Goal: Task Accomplishment & Management: Use online tool/utility

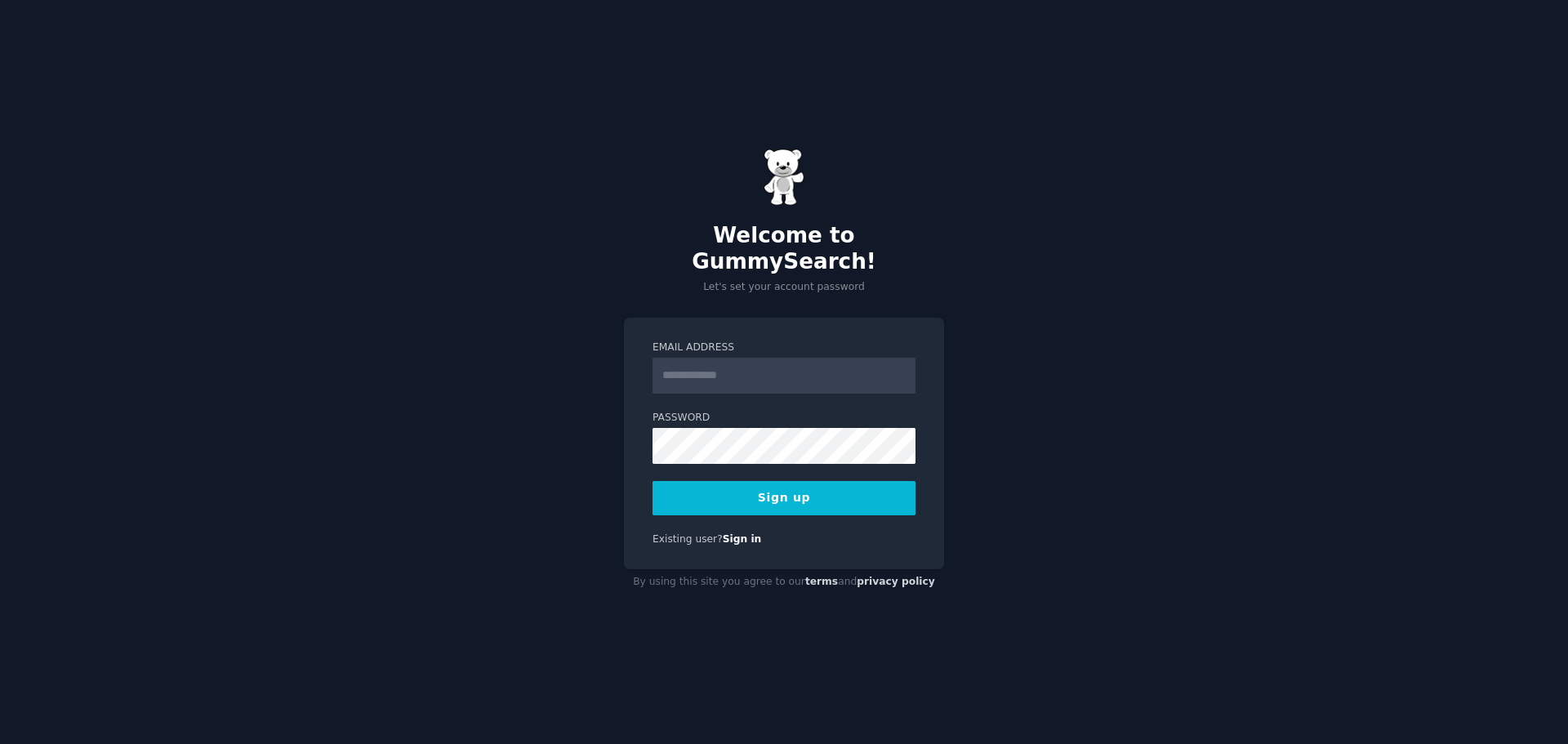
click at [719, 358] on input "Email Address" at bounding box center [784, 376] width 263 height 36
type input "**********"
drag, startPoint x: 535, startPoint y: 608, endPoint x: 616, endPoint y: 588, distance: 83.4
click at [535, 608] on div "**********" at bounding box center [784, 372] width 1568 height 744
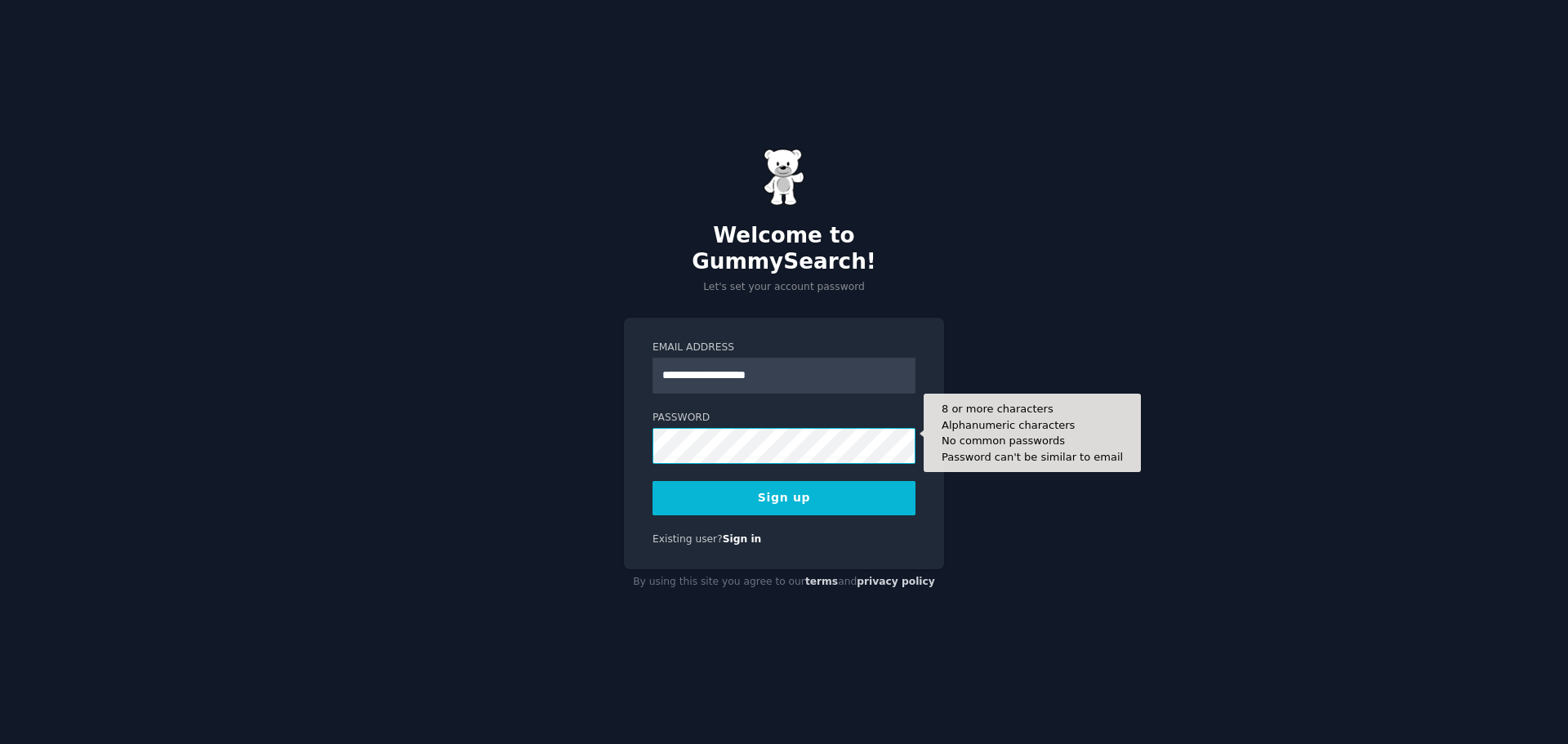
click at [652, 482] on button "Sign up" at bounding box center [784, 499] width 263 height 35
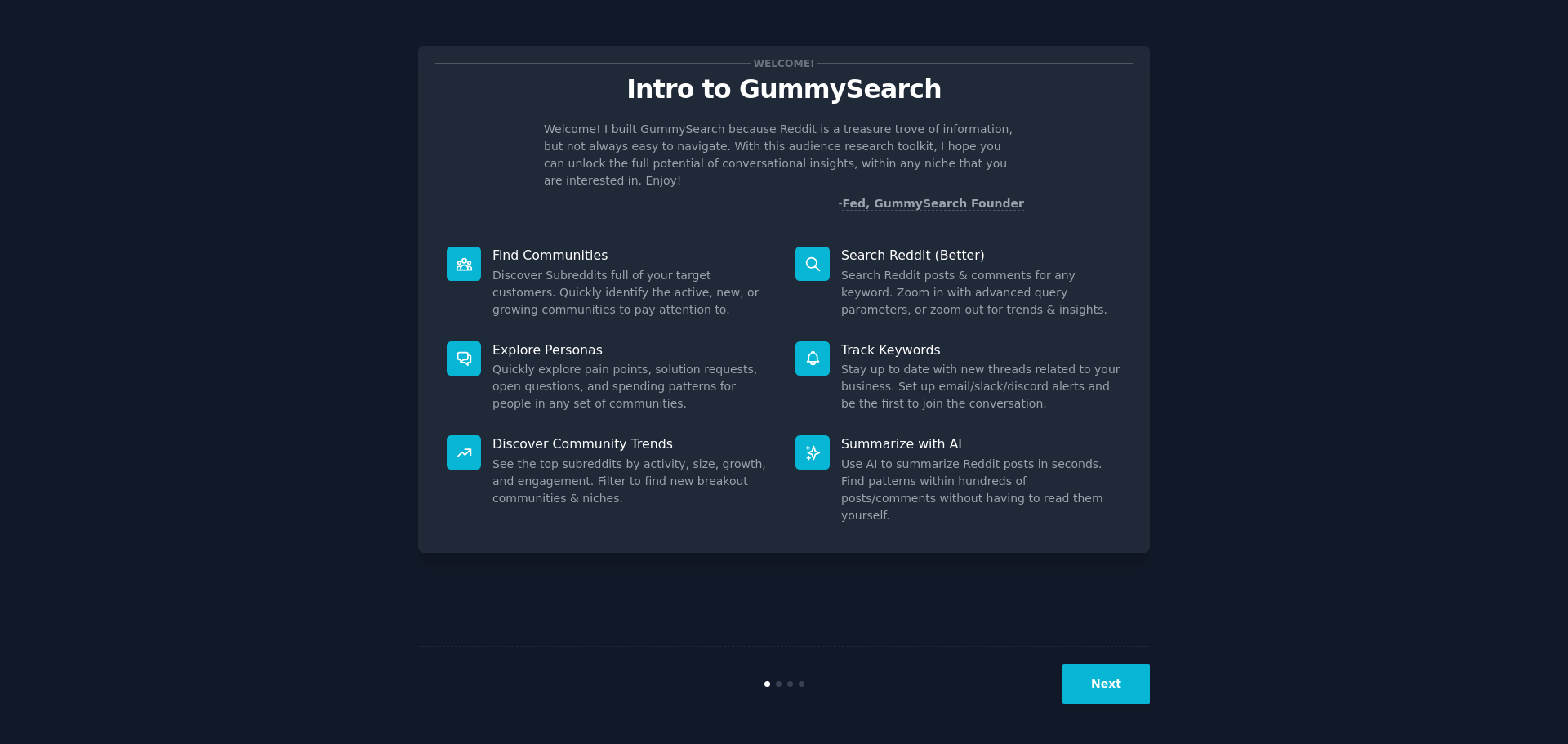
click at [1122, 691] on button "Next" at bounding box center [1106, 684] width 87 height 40
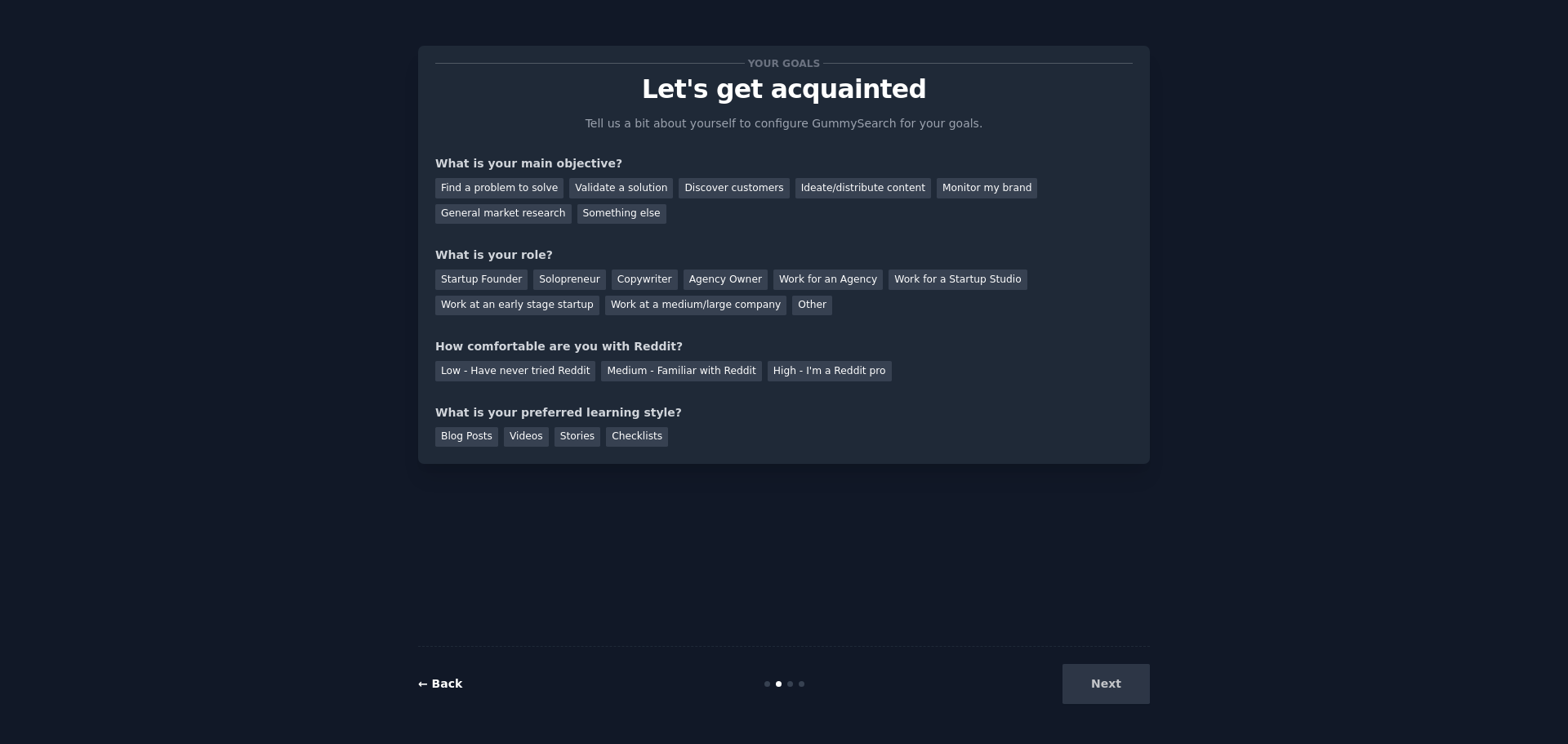
click at [436, 685] on link "← Back" at bounding box center [440, 684] width 44 height 13
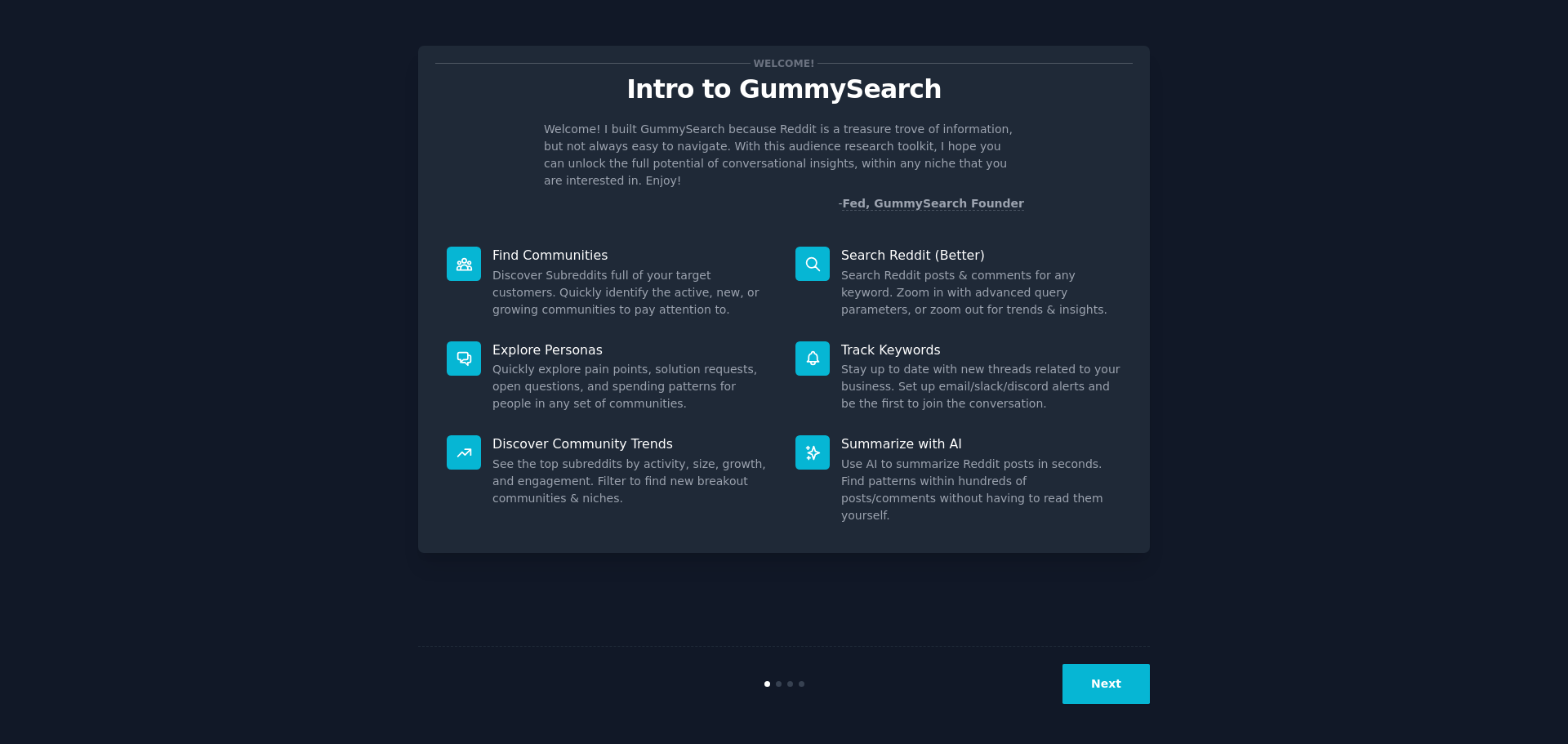
click at [1101, 677] on button "Next" at bounding box center [1106, 684] width 87 height 40
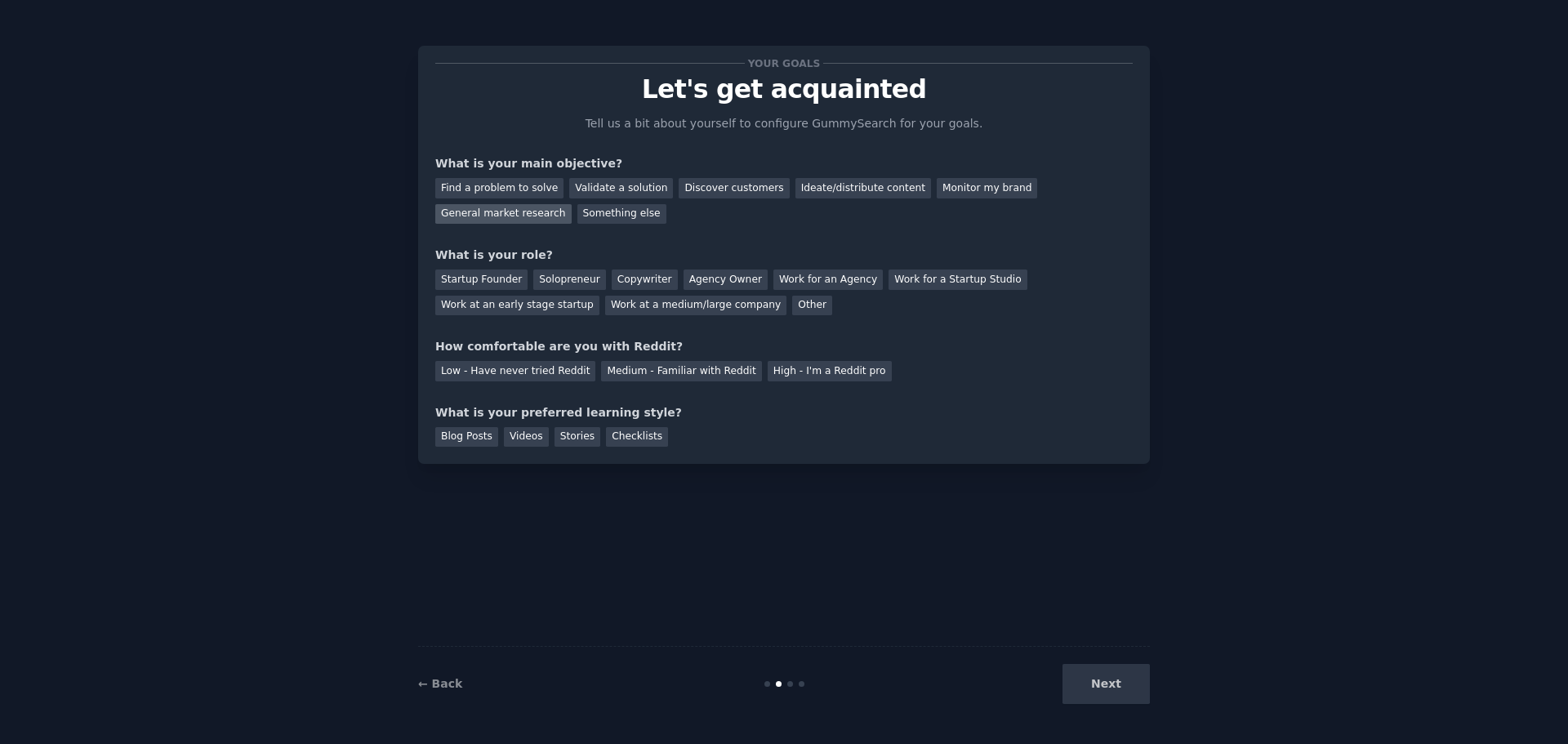
click at [572, 205] on div "General market research" at bounding box center [504, 215] width 136 height 21
click at [600, 296] on div "Work at an early stage startup" at bounding box center [518, 306] width 164 height 21
click at [696, 374] on div "Medium - Familiar with Reddit" at bounding box center [682, 371] width 161 height 21
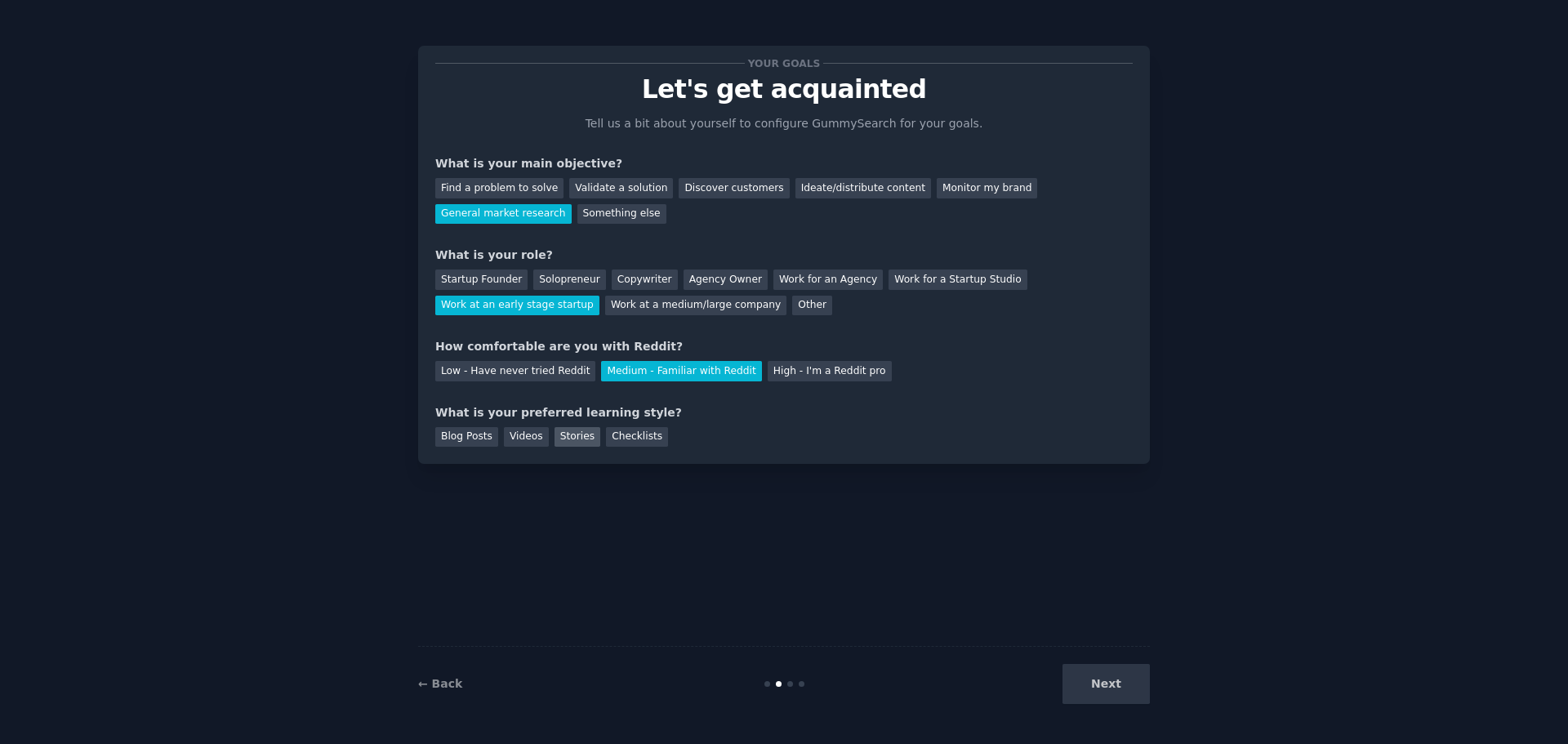
click at [575, 436] on div "Stories" at bounding box center [577, 438] width 46 height 21
click at [510, 438] on div "Videos" at bounding box center [526, 438] width 45 height 21
click at [569, 441] on div "Stories" at bounding box center [577, 438] width 46 height 21
click at [1124, 689] on button "Next" at bounding box center [1106, 684] width 87 height 40
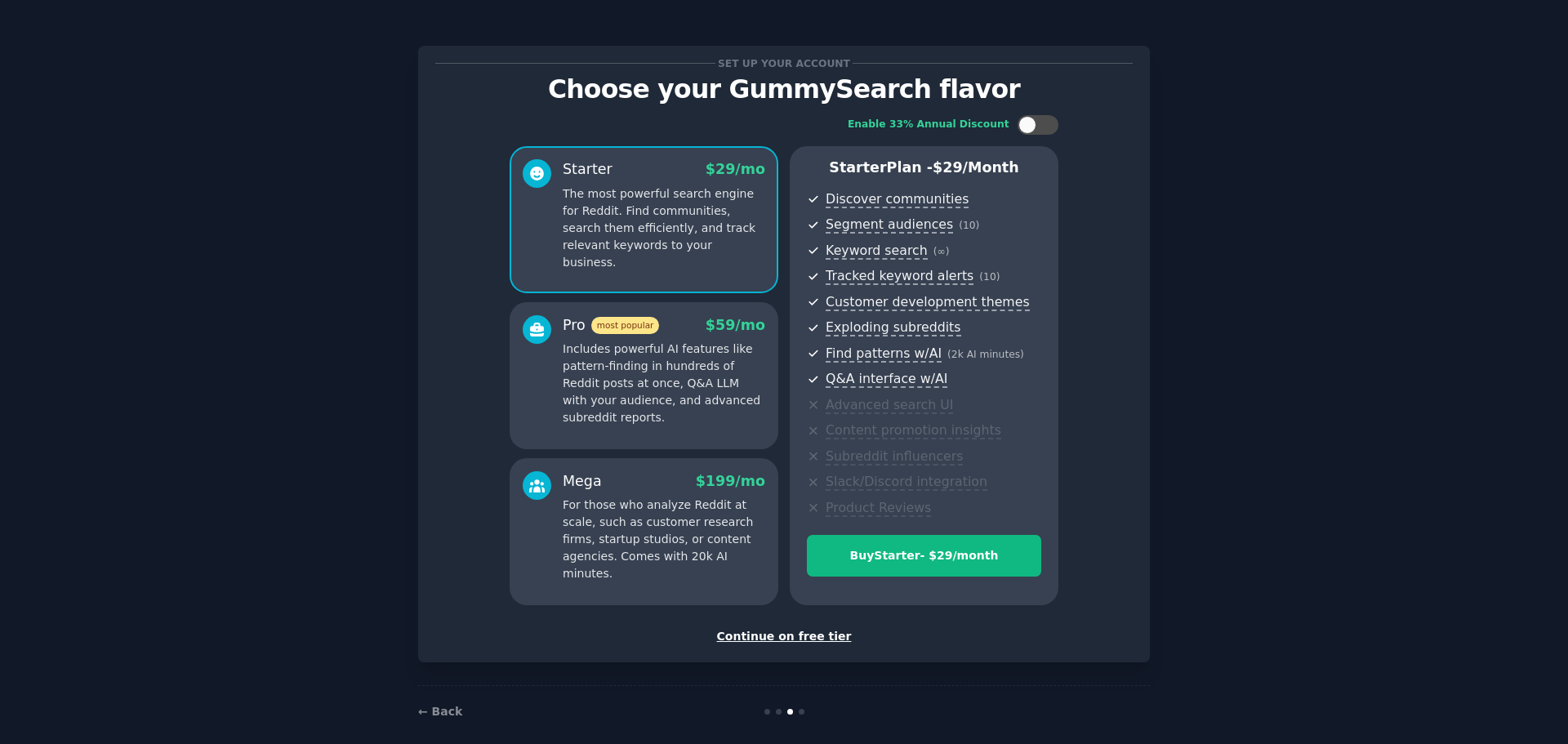
click at [809, 644] on div "Continue on free tier" at bounding box center [784, 637] width 697 height 17
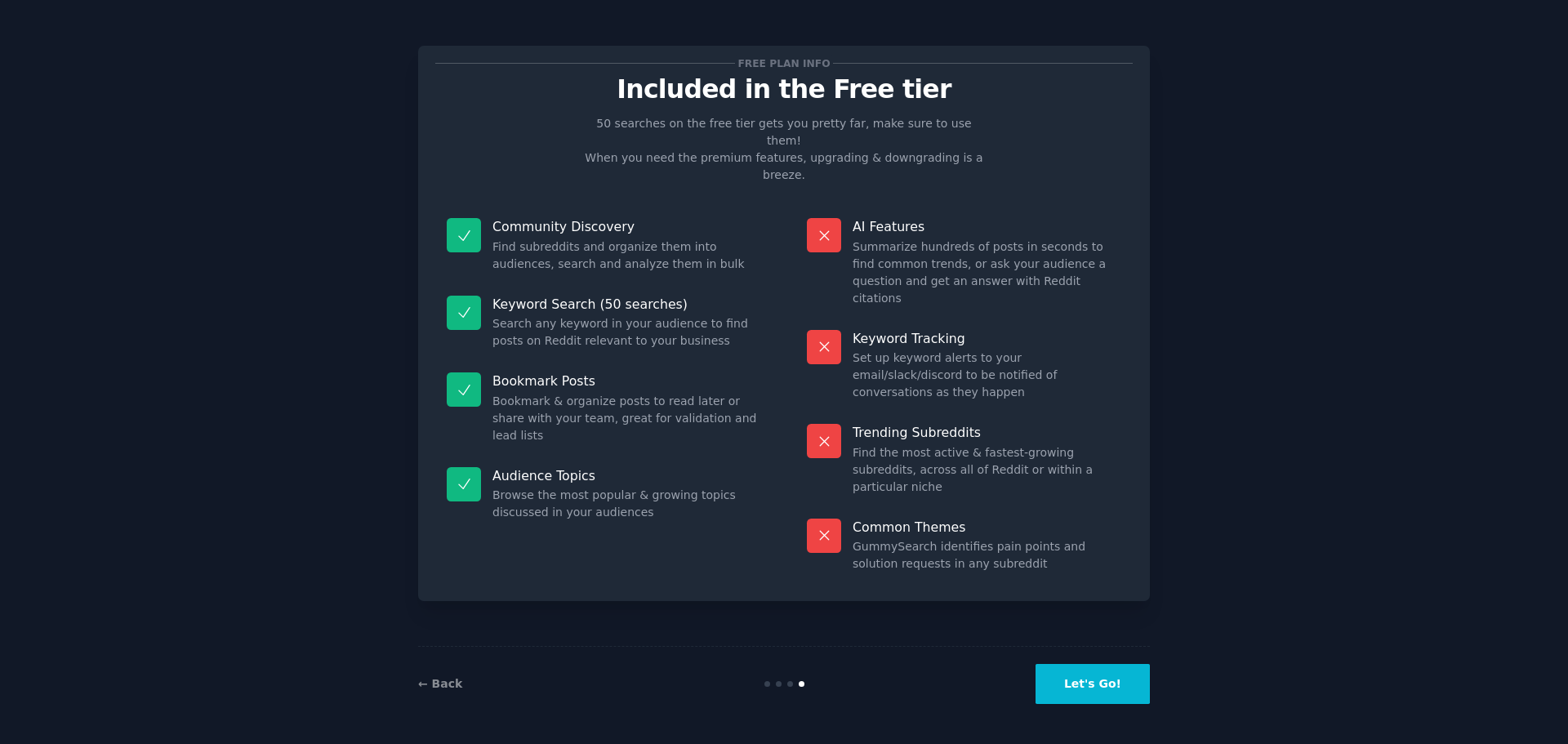
click at [1093, 695] on button "Let's Go!" at bounding box center [1093, 684] width 115 height 40
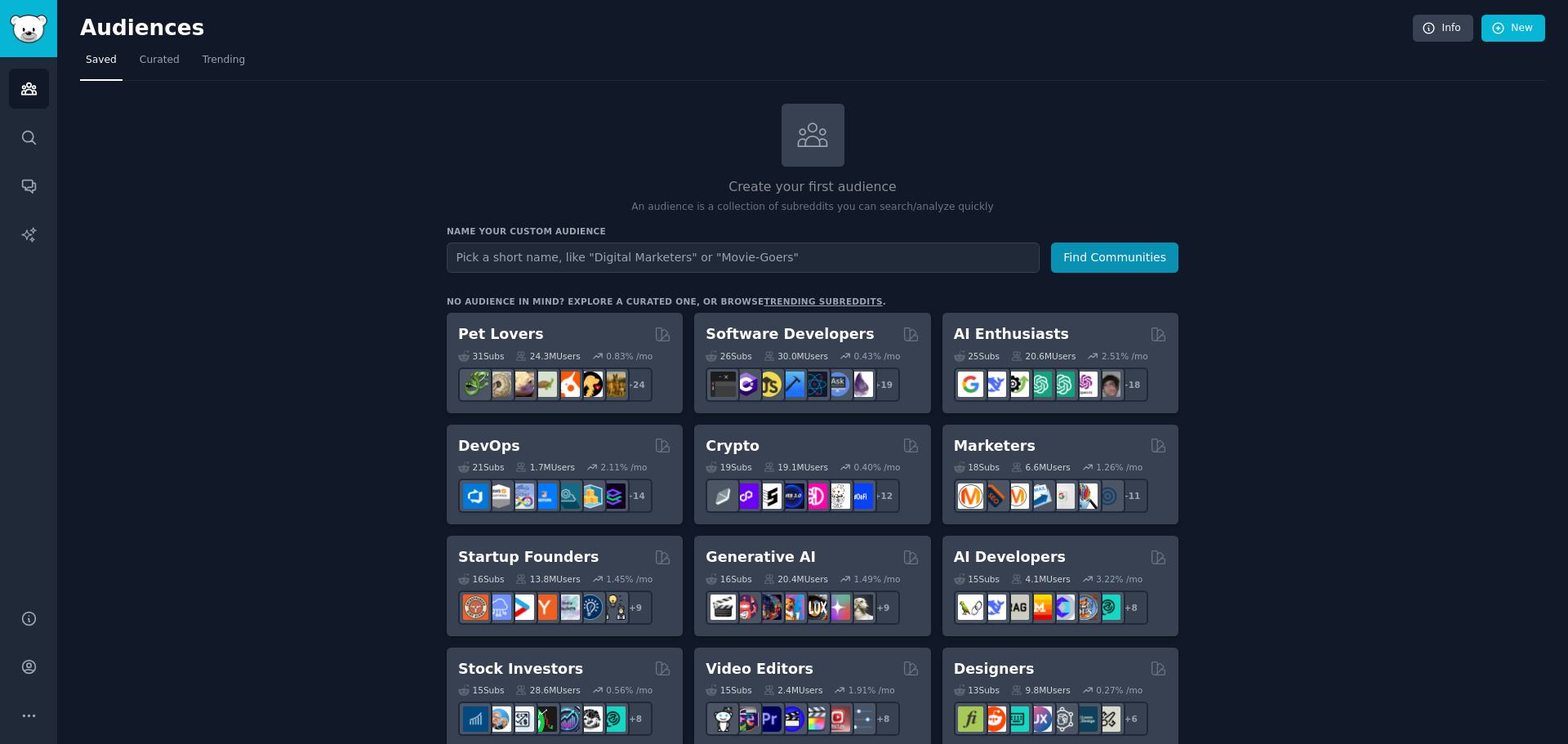
drag, startPoint x: 959, startPoint y: 2, endPoint x: 1379, endPoint y: 314, distance: 523.2
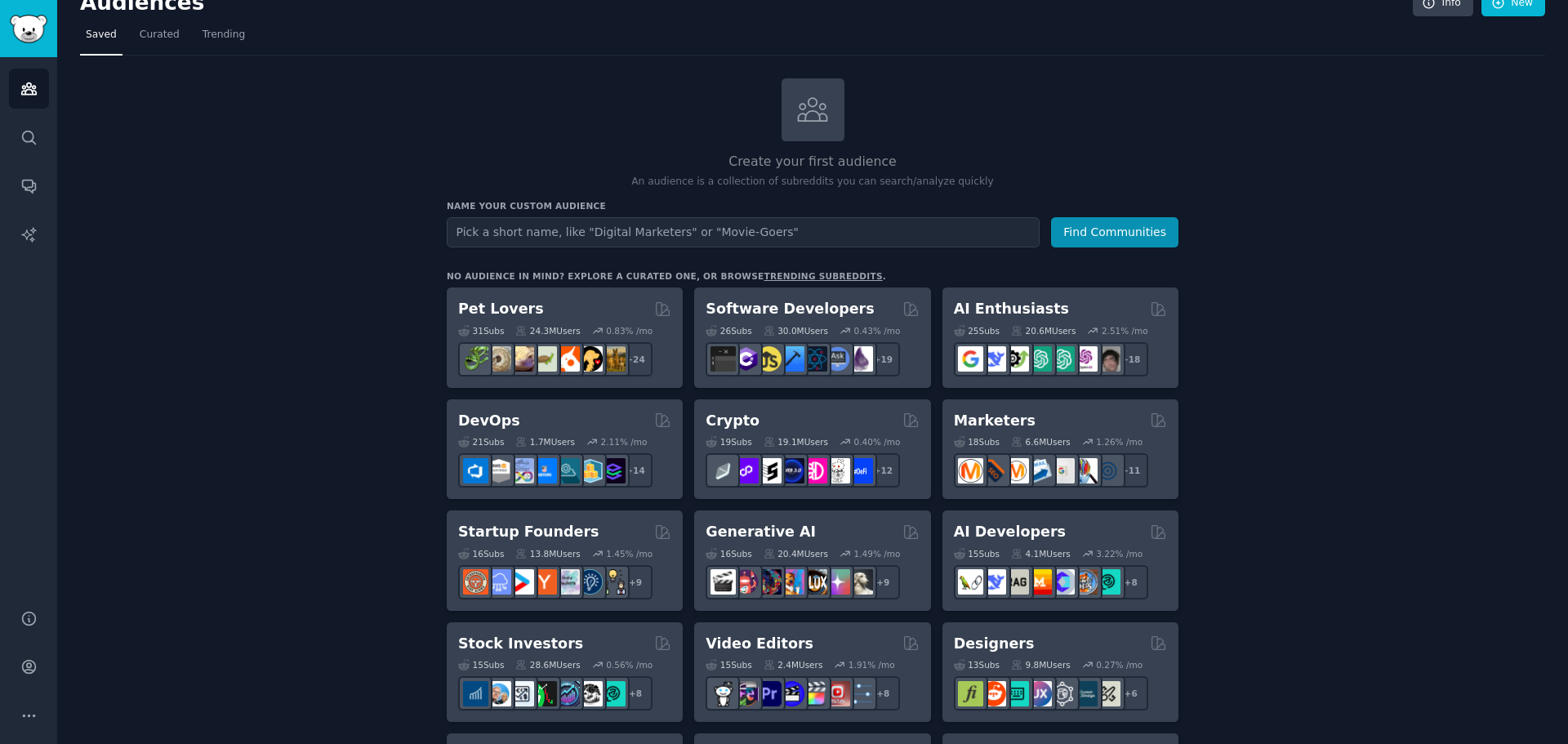
scroll to position [21, 0]
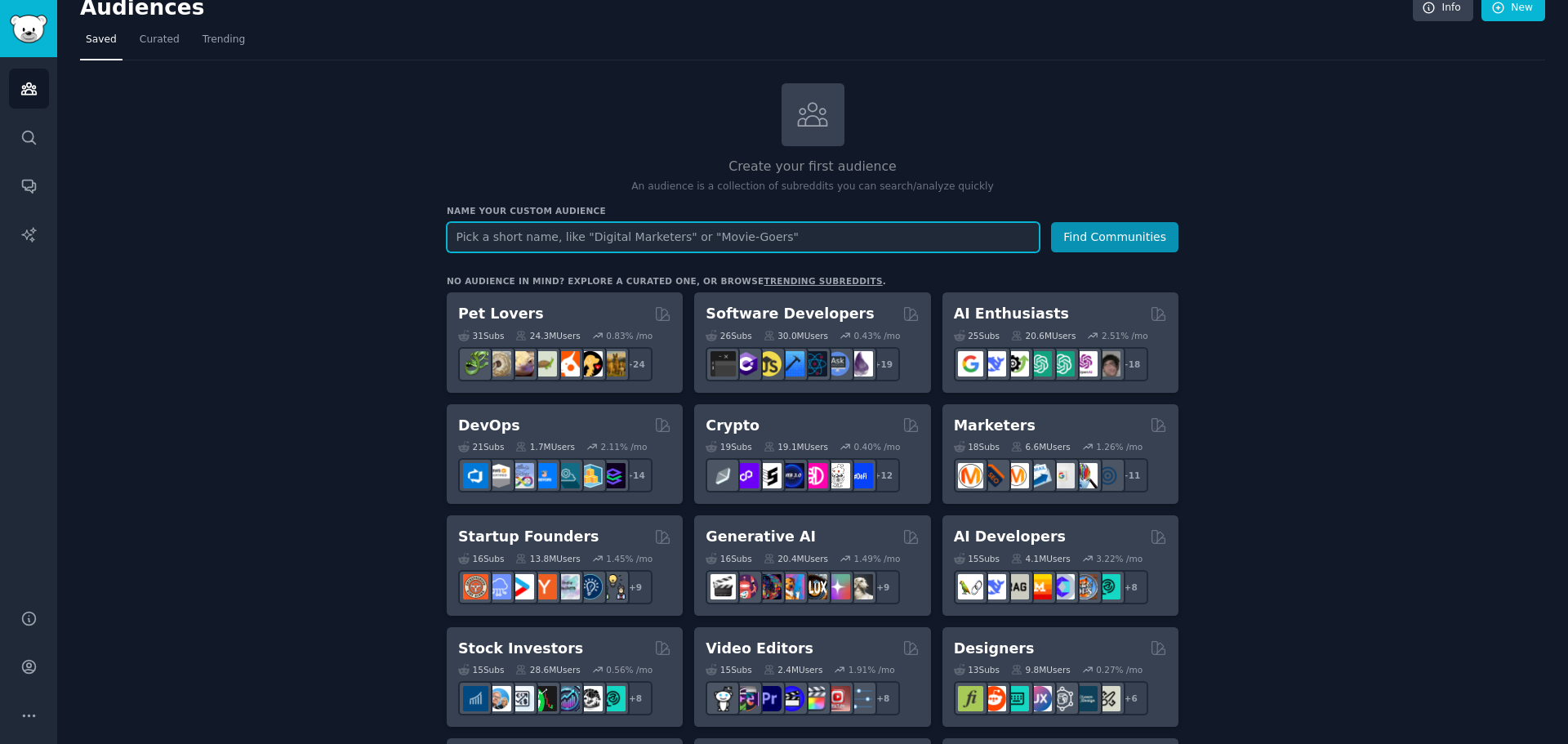
click at [647, 235] on input "text" at bounding box center [743, 236] width 593 height 30
type input "AI startup funding"
click at [1051, 222] on button "Find Communities" at bounding box center [1115, 236] width 128 height 30
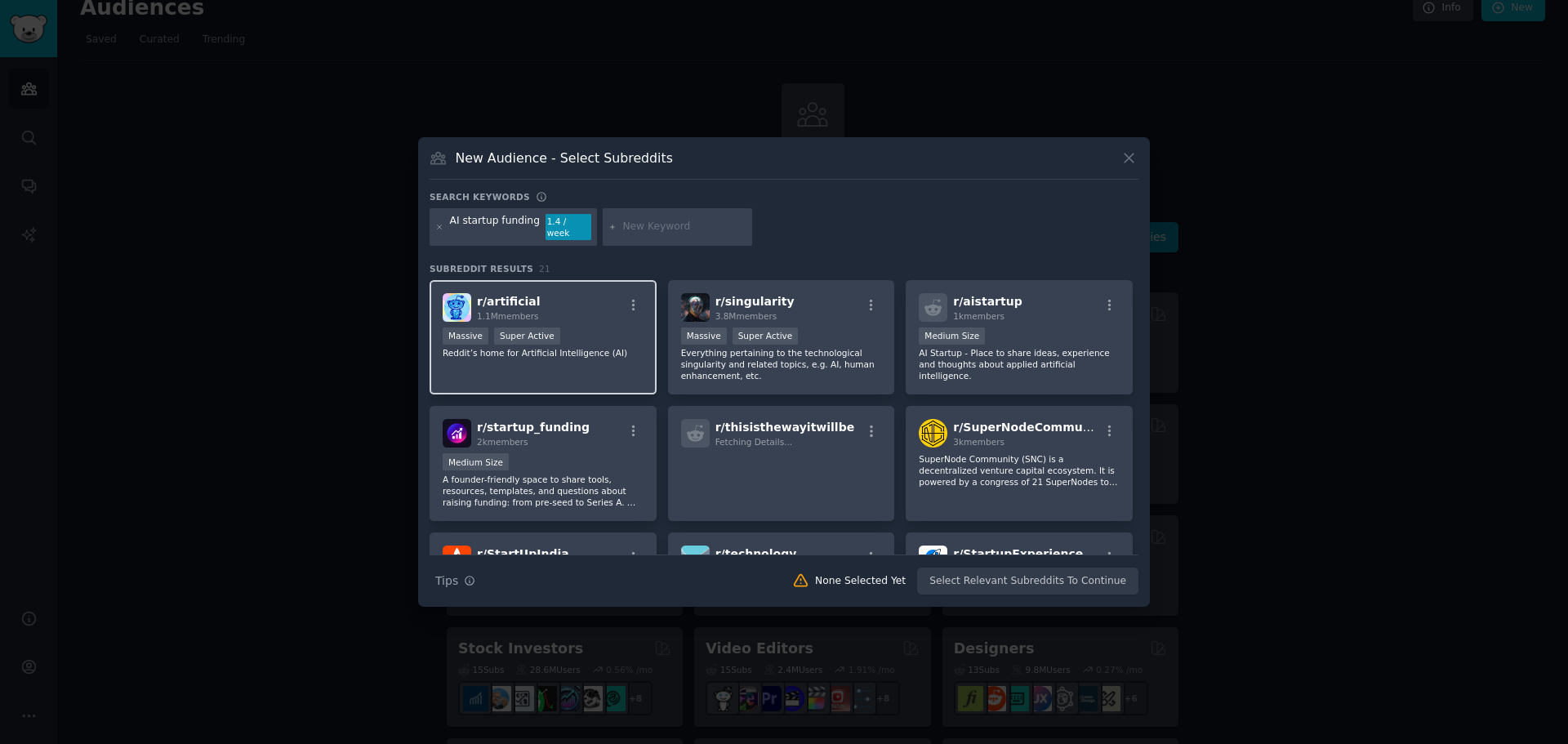
click at [555, 315] on div "r/ artificial 1.1M members" at bounding box center [543, 307] width 201 height 28
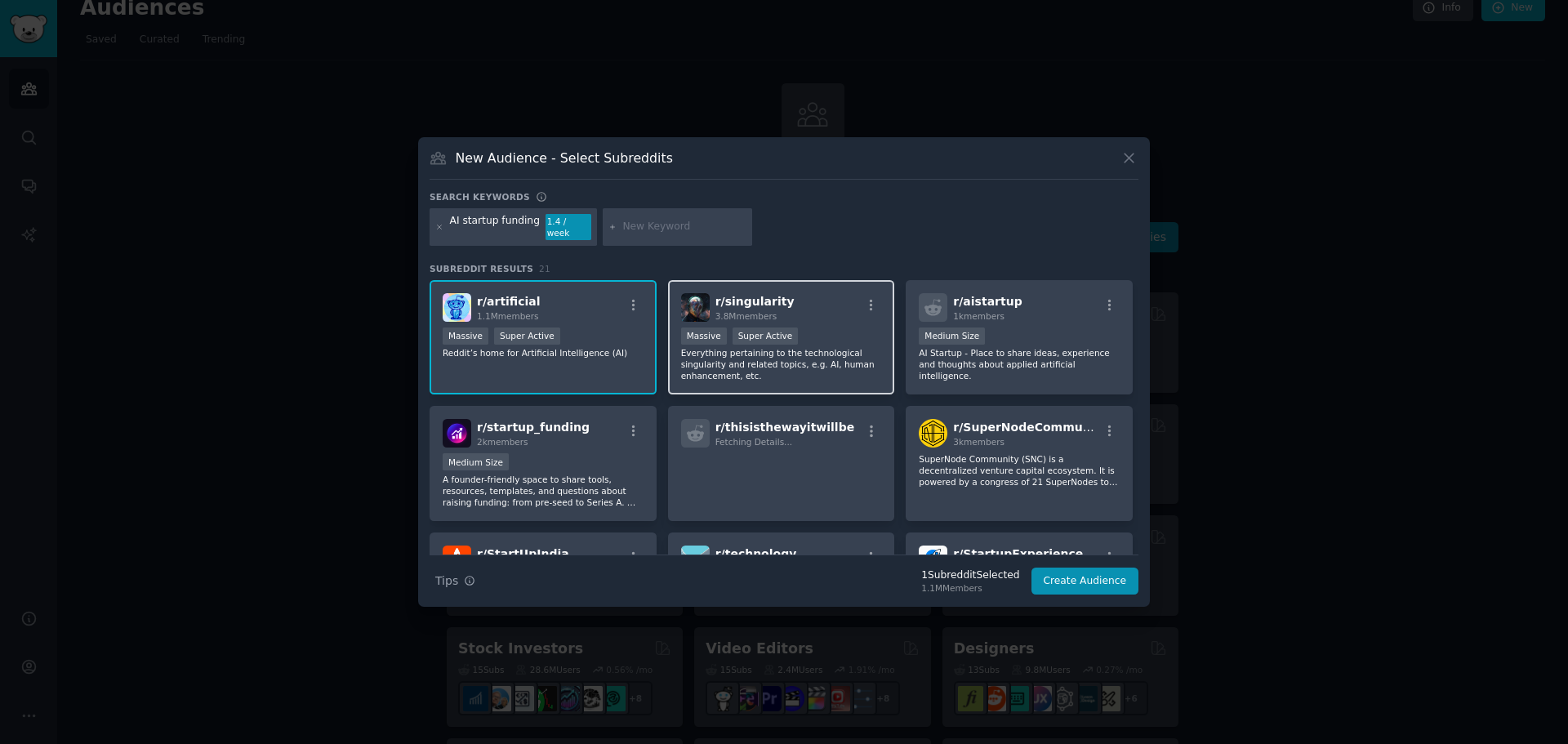
click at [797, 347] on p "Everything pertaining to the technological singularity and related topics, e.g.…" at bounding box center [781, 364] width 201 height 35
click at [847, 331] on div "Massive Super Active" at bounding box center [781, 338] width 201 height 21
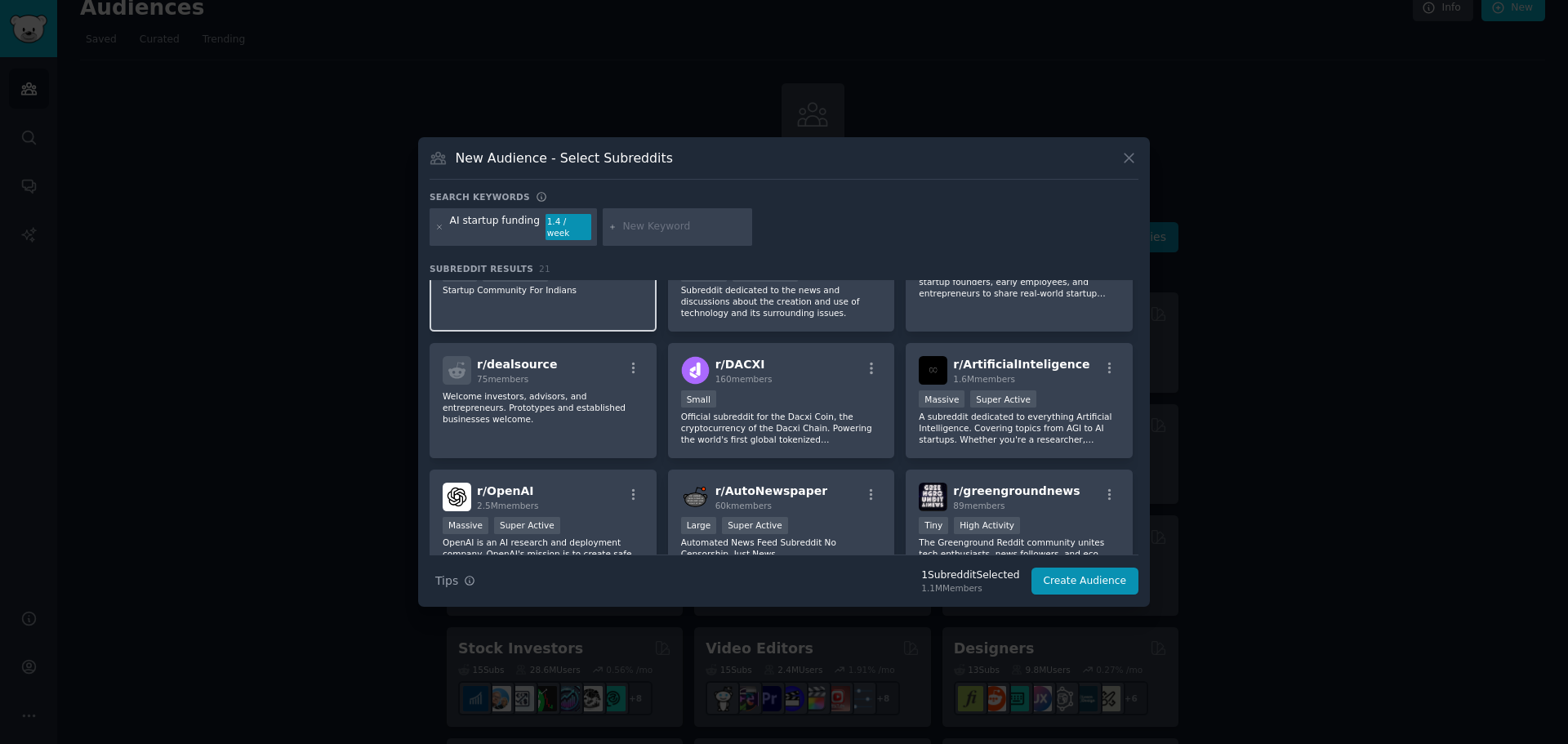
scroll to position [330, 0]
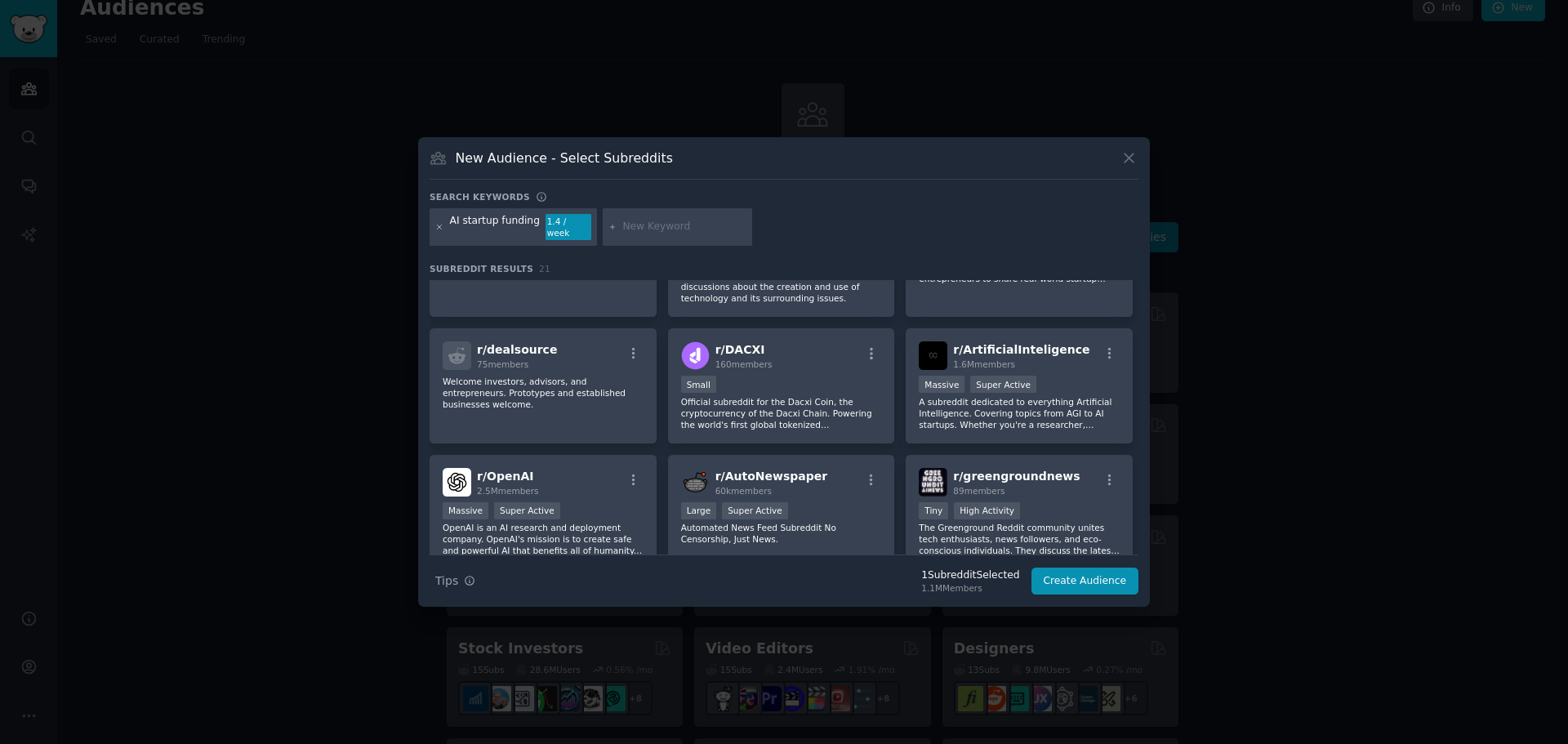
click at [438, 224] on icon at bounding box center [440, 227] width 9 height 9
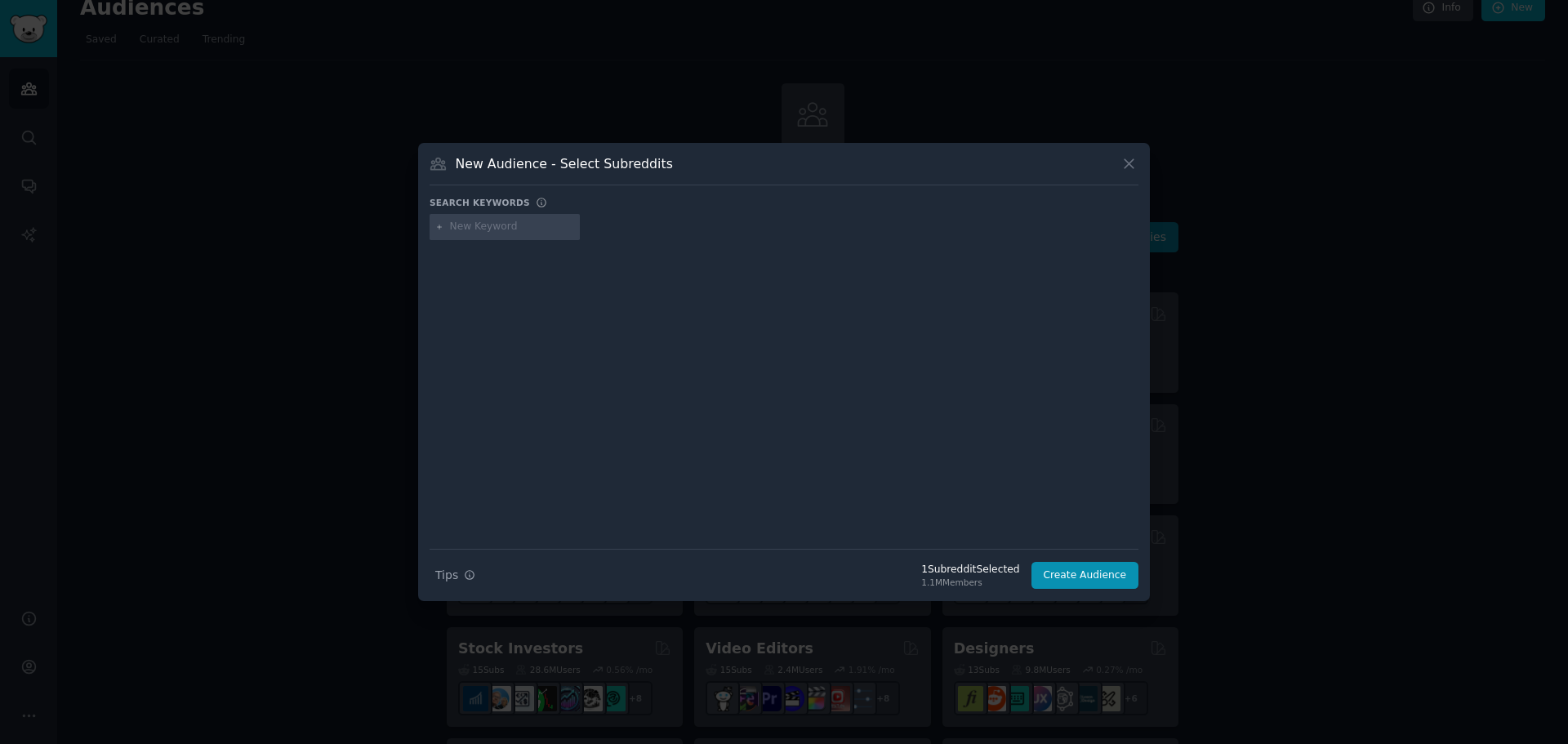
click at [473, 232] on input "text" at bounding box center [513, 227] width 124 height 15
type input "A"
type input "ai start up"
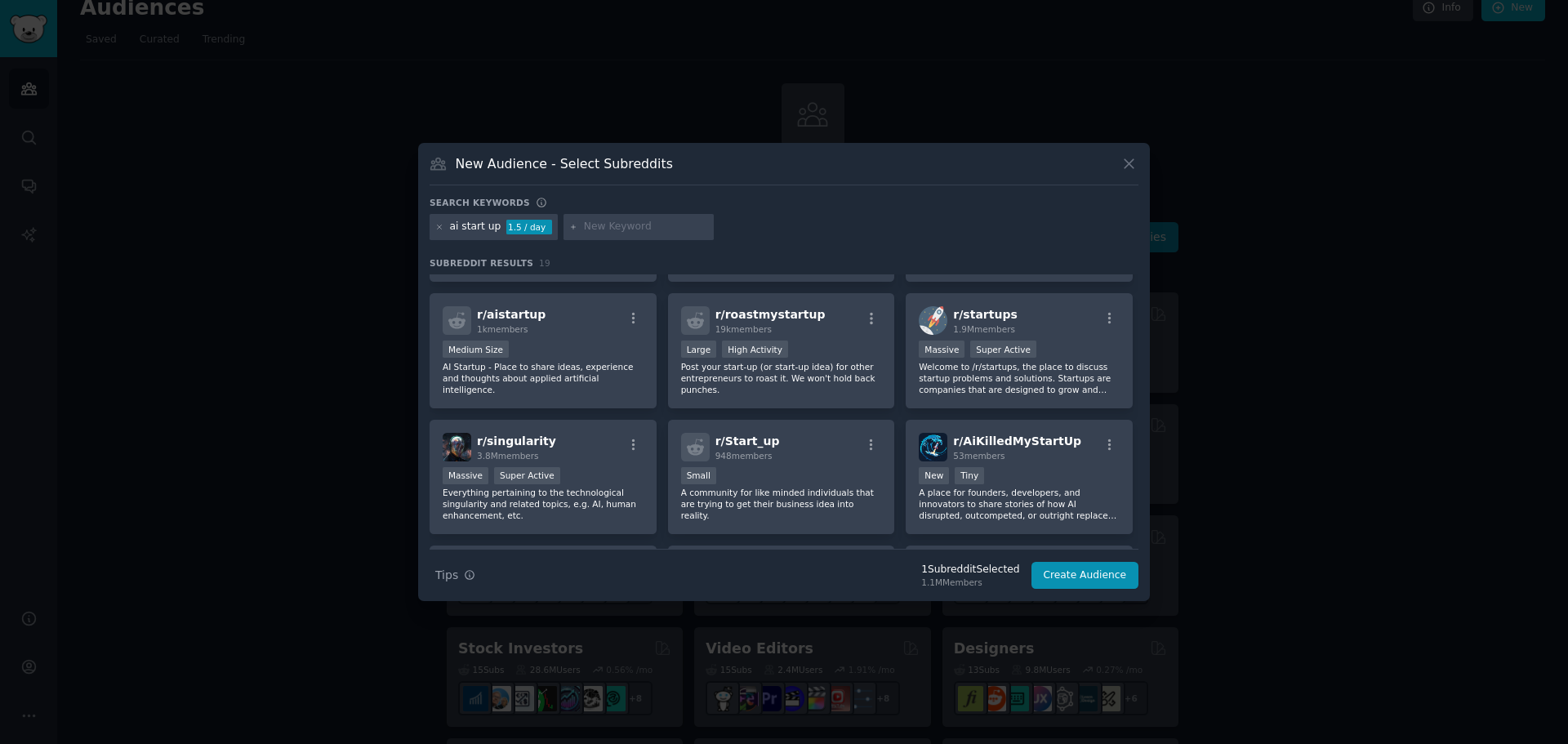
scroll to position [108, 0]
click at [594, 472] on div "Massive Super Active" at bounding box center [543, 477] width 201 height 21
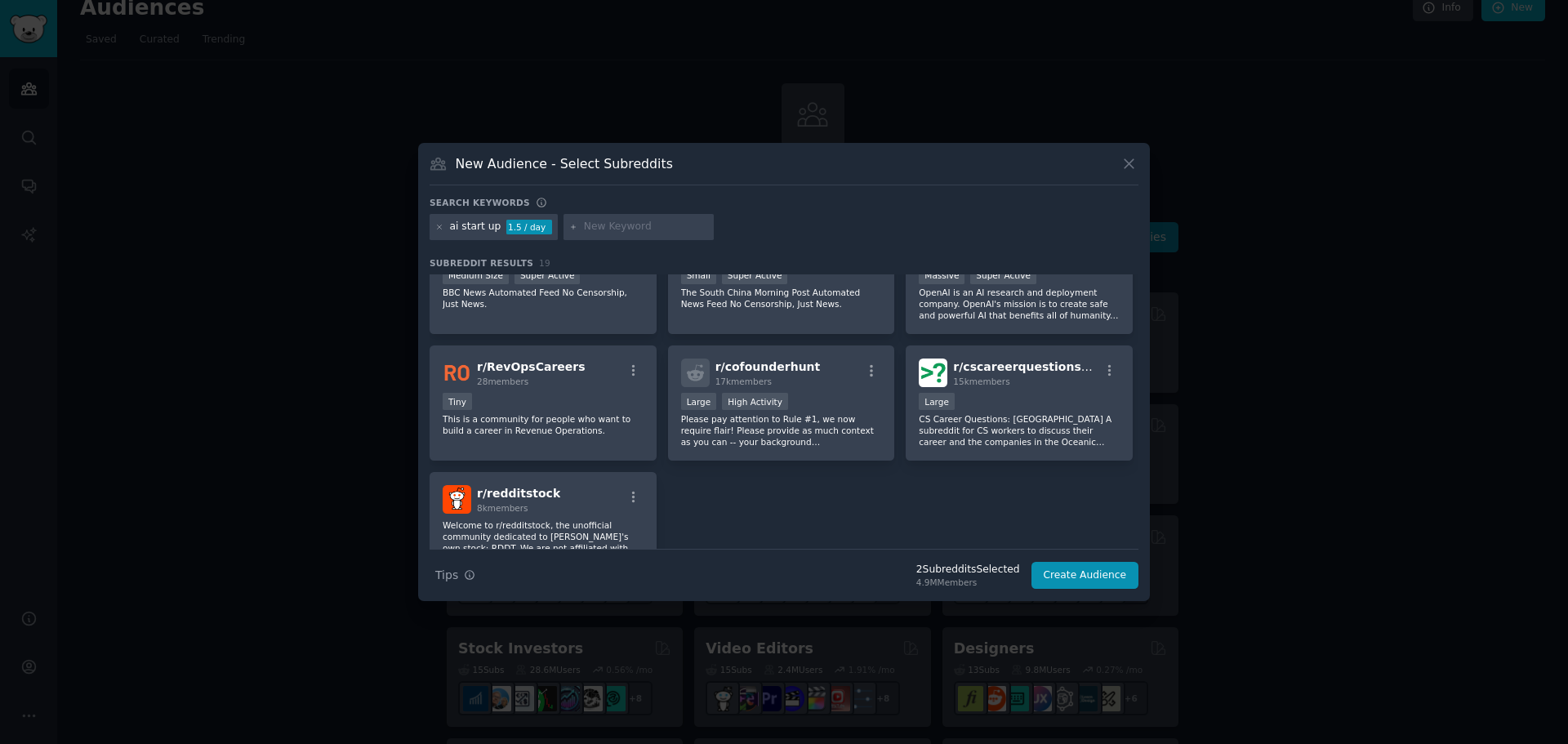
scroll to position [635, 0]
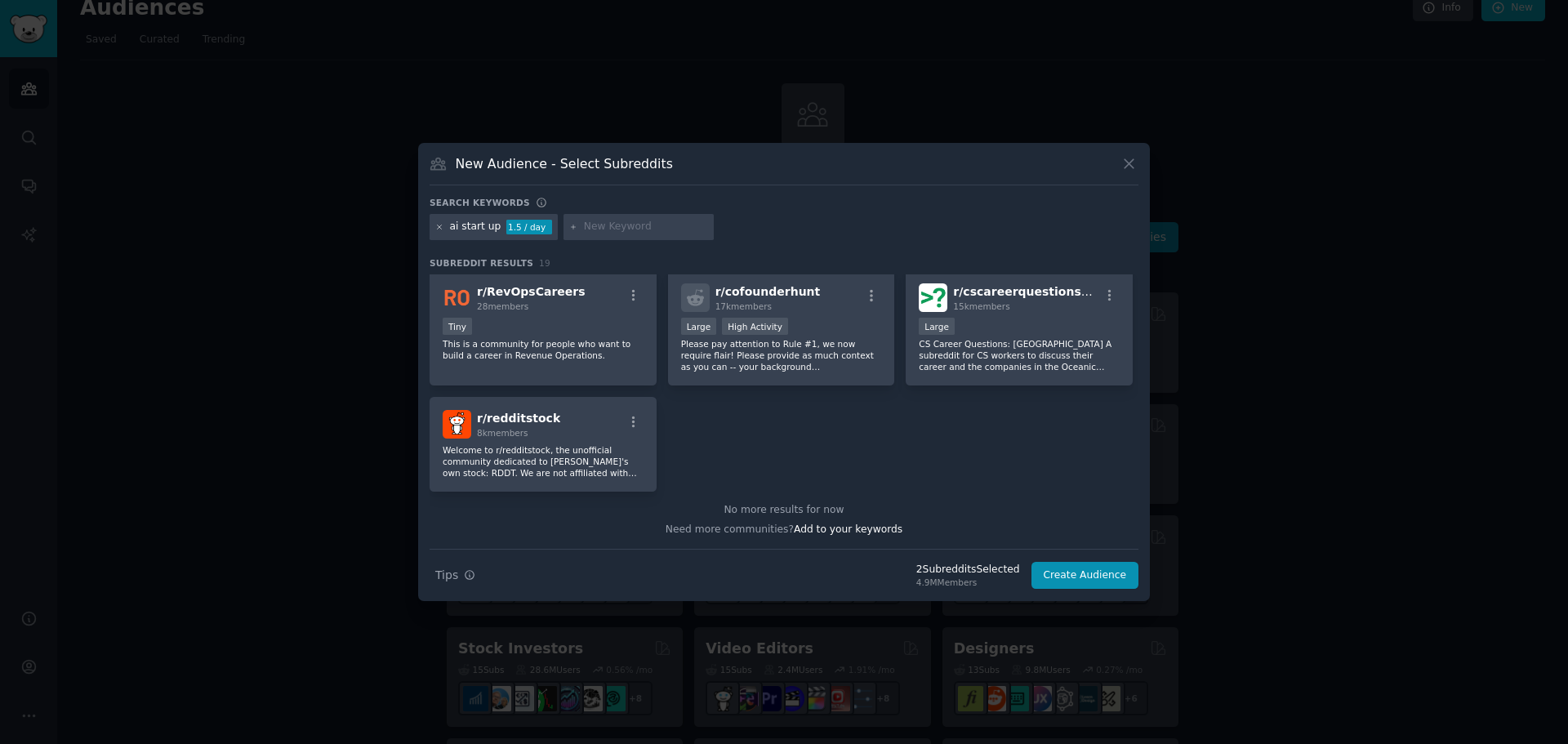
click at [438, 226] on icon at bounding box center [440, 227] width 9 height 9
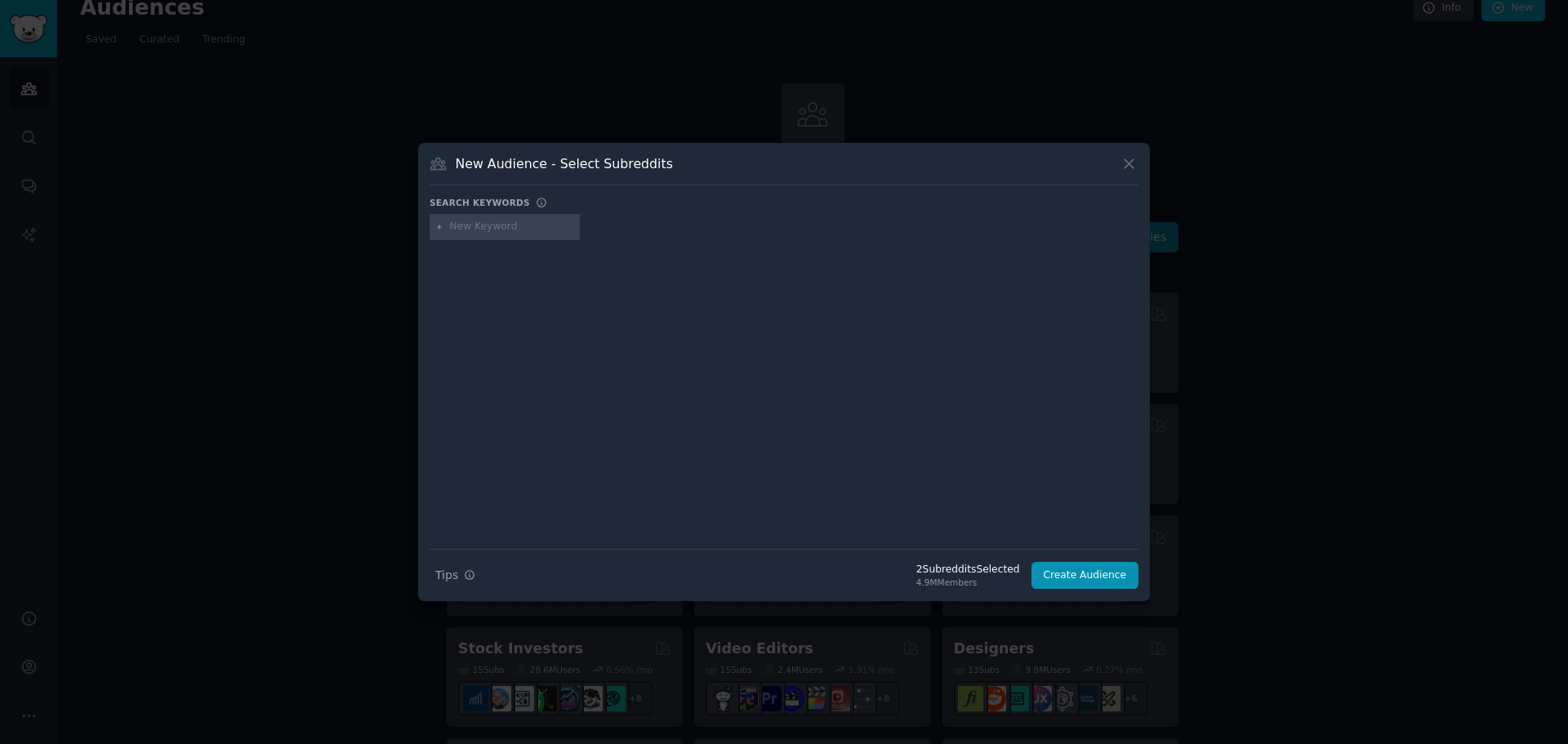
click at [492, 226] on input "text" at bounding box center [513, 227] width 124 height 15
type input "blockchain news"
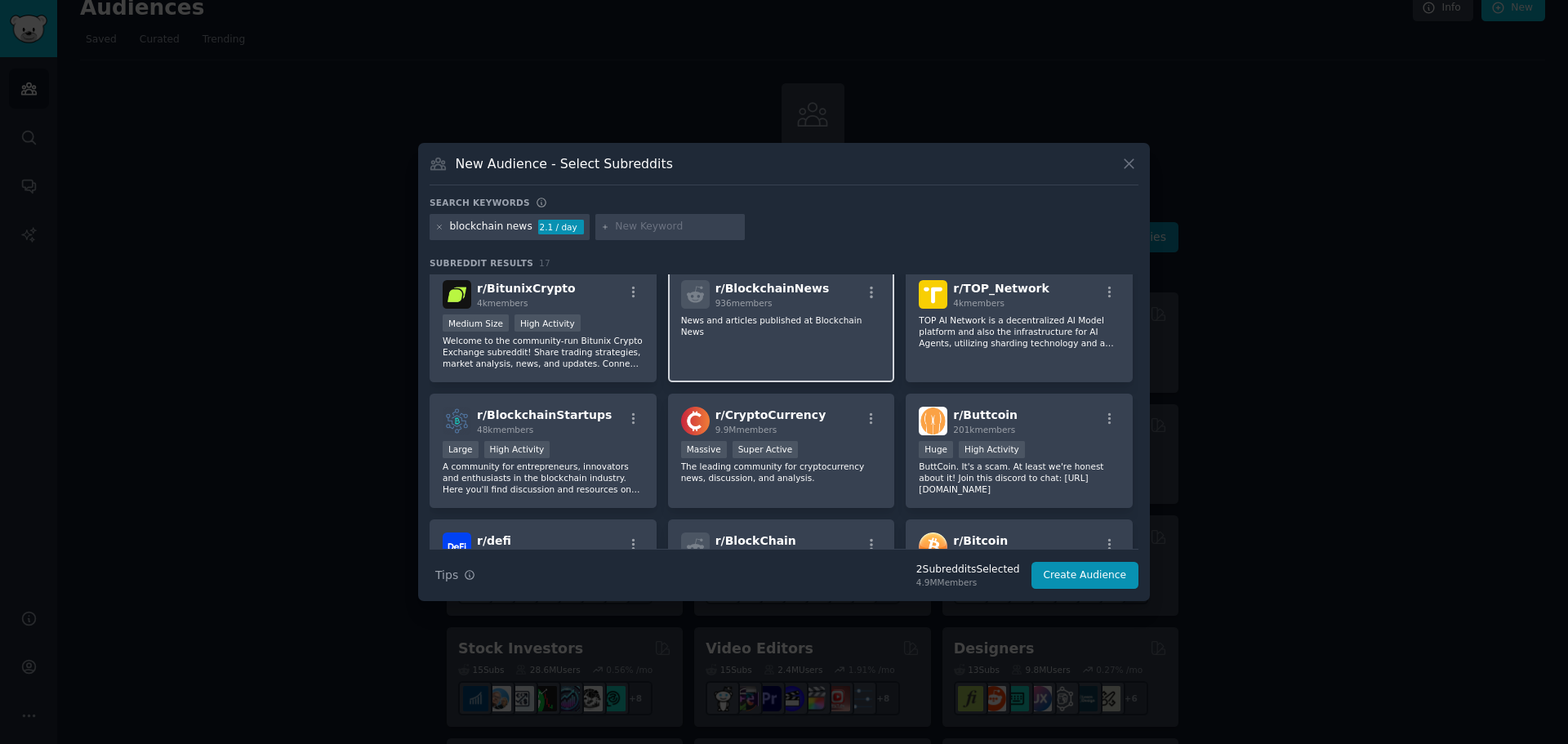
scroll to position [134, 0]
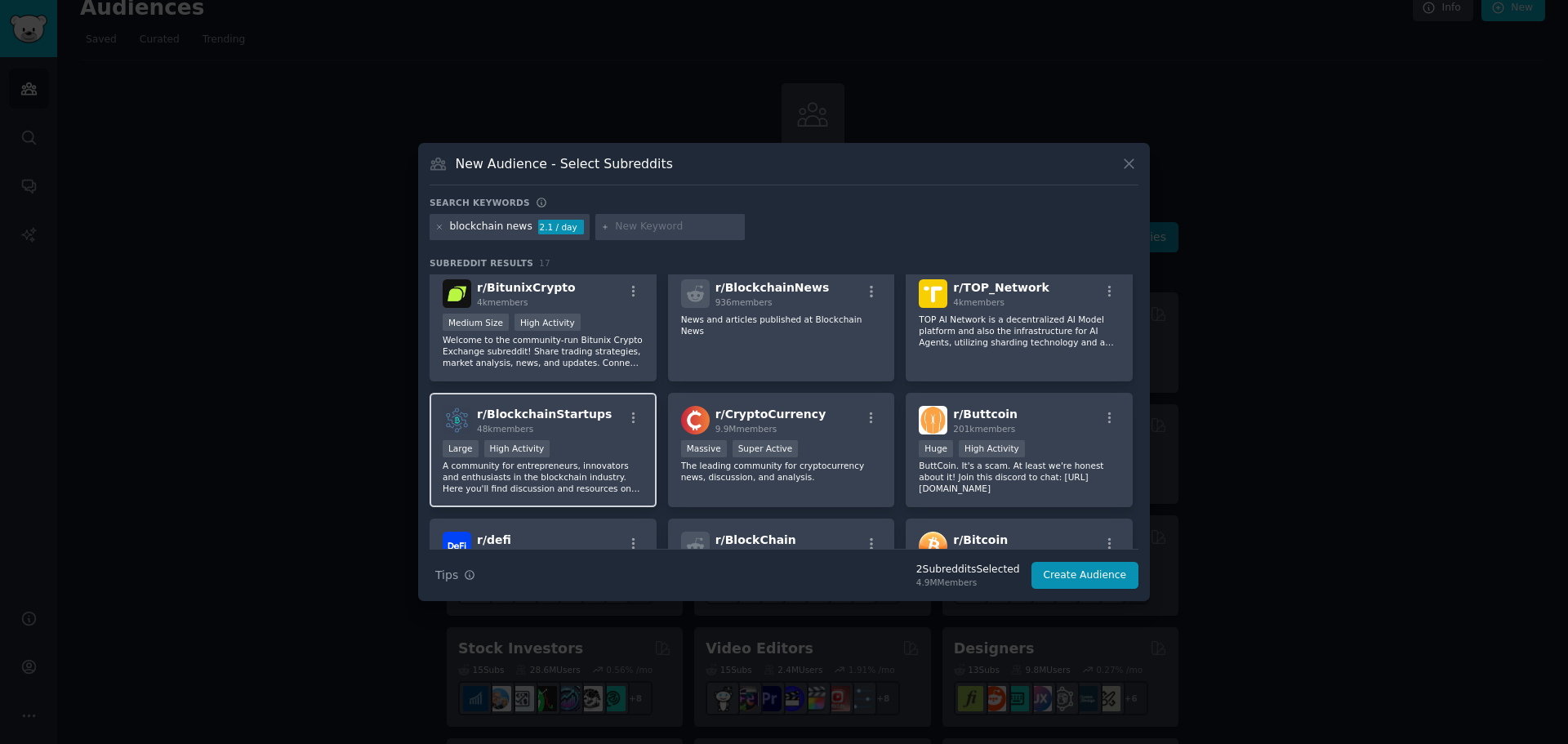
click at [595, 427] on div "r/ BlockchainStartups 48k members" at bounding box center [543, 419] width 201 height 28
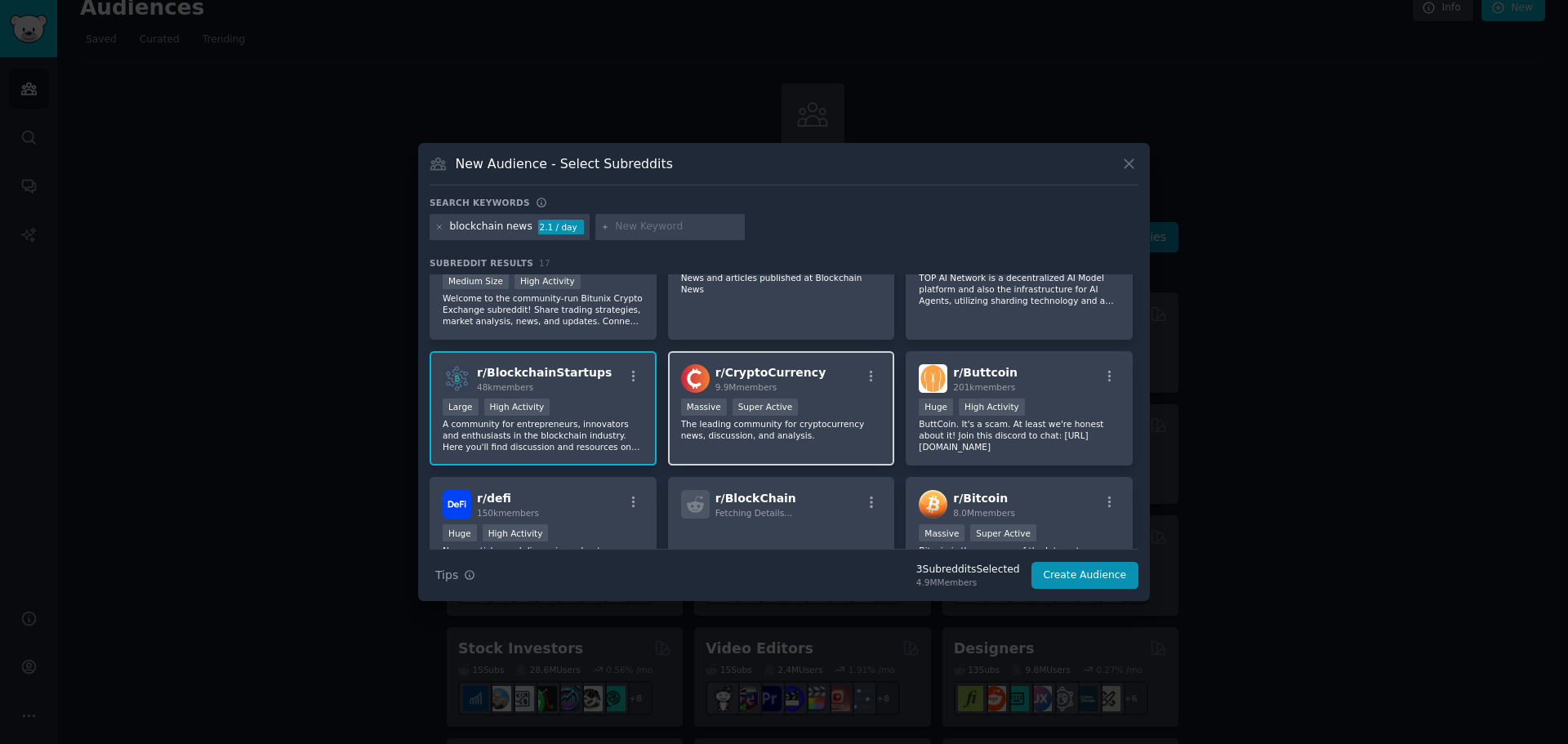
scroll to position [176, 0]
click at [826, 390] on div "r/ CryptoCurrency 9.9M members" at bounding box center [781, 377] width 201 height 28
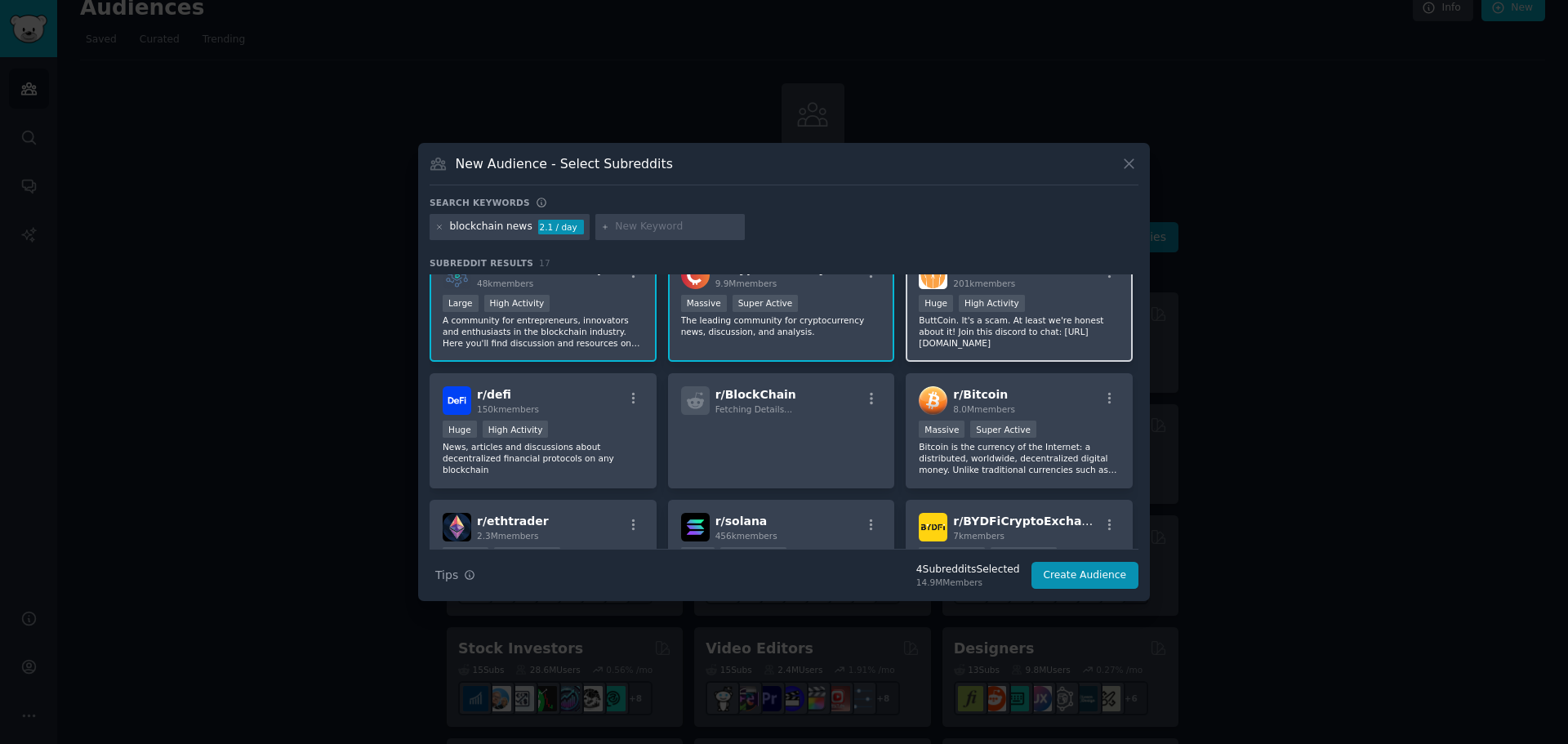
scroll to position [282, 0]
click at [1047, 397] on div "r/ Bitcoin 8.0M members" at bounding box center [1019, 398] width 201 height 28
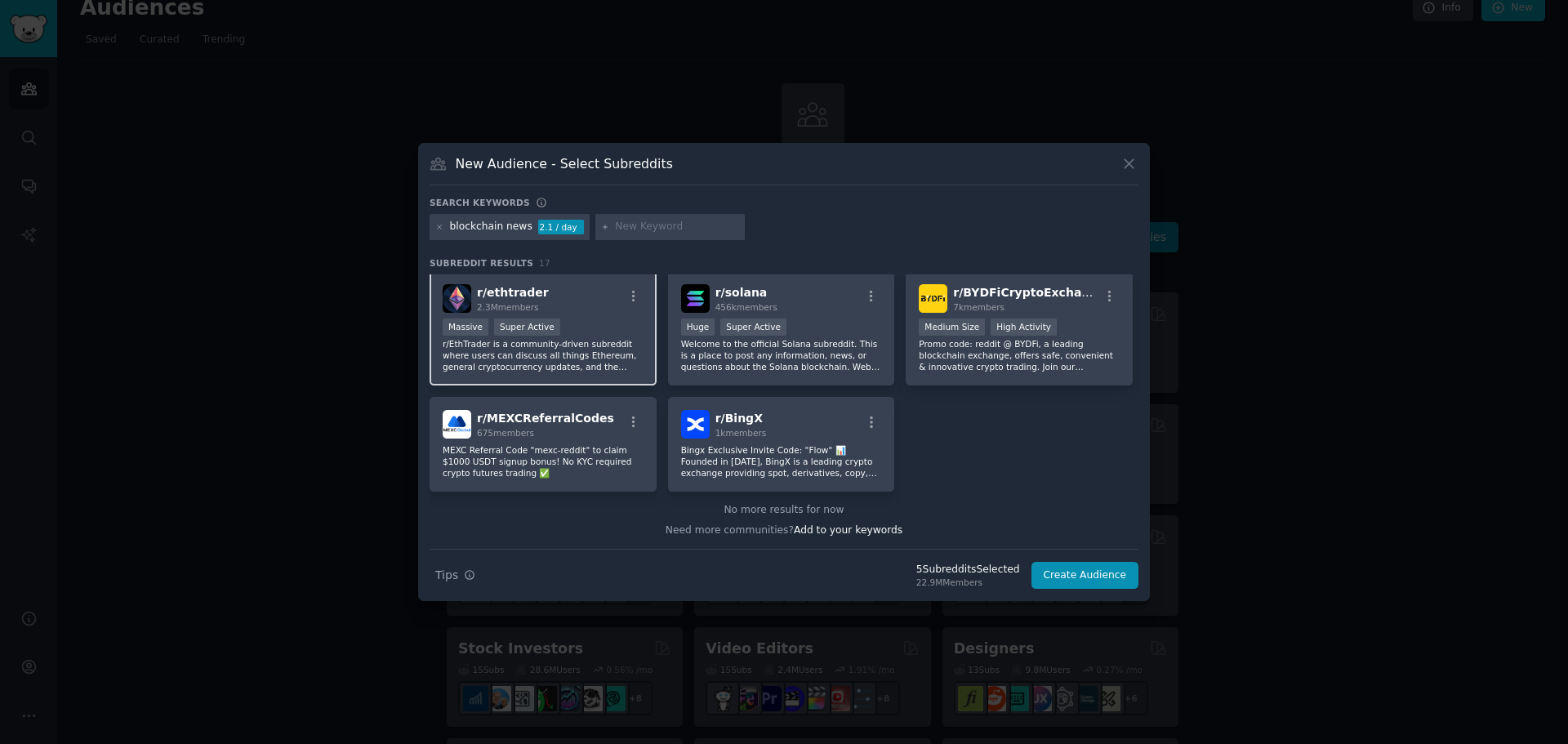
scroll to position [508, 0]
click at [438, 229] on icon at bounding box center [439, 226] width 4 height 4
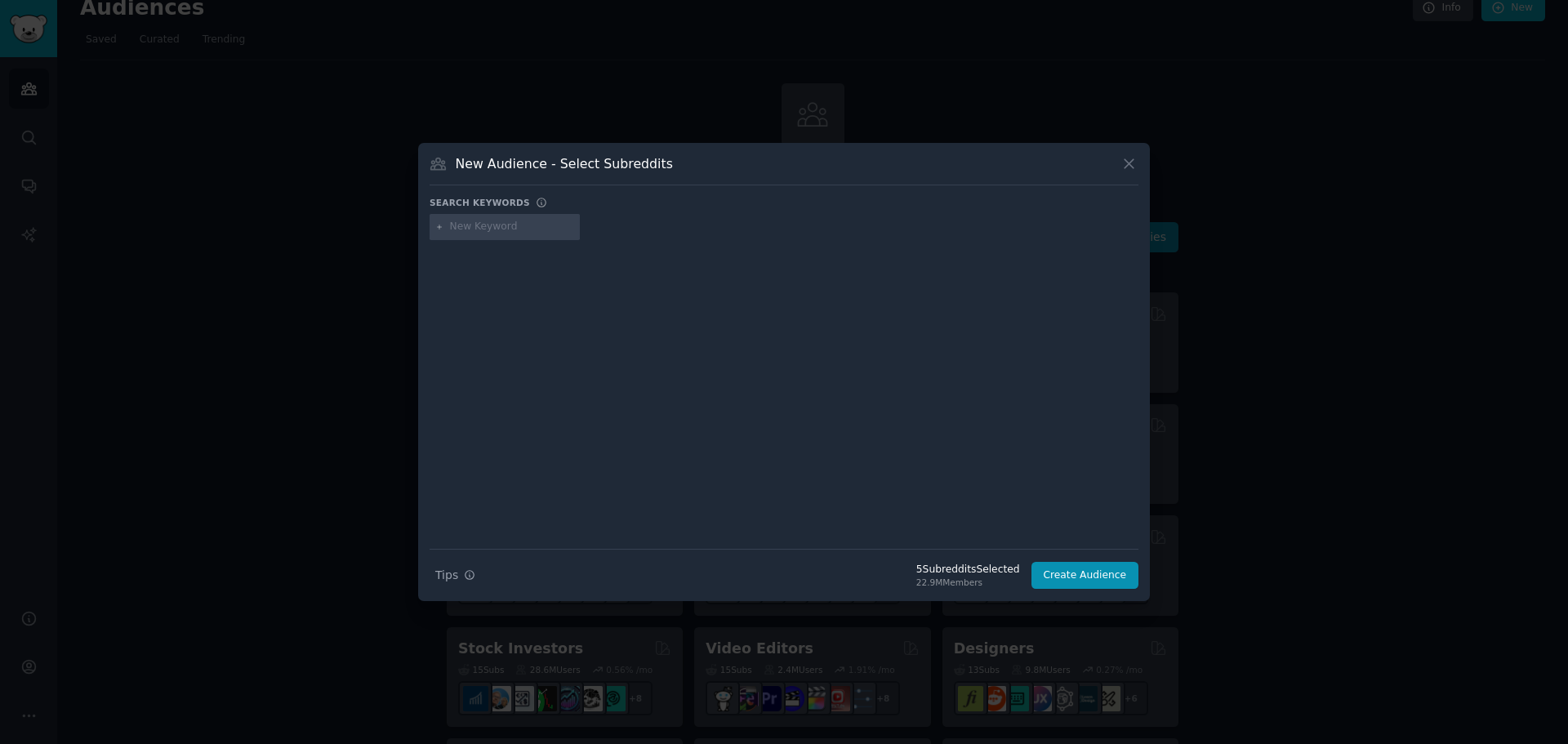
click at [509, 227] on input "text" at bounding box center [513, 227] width 124 height 15
click at [1109, 566] on button "Create Audience" at bounding box center [1086, 576] width 108 height 28
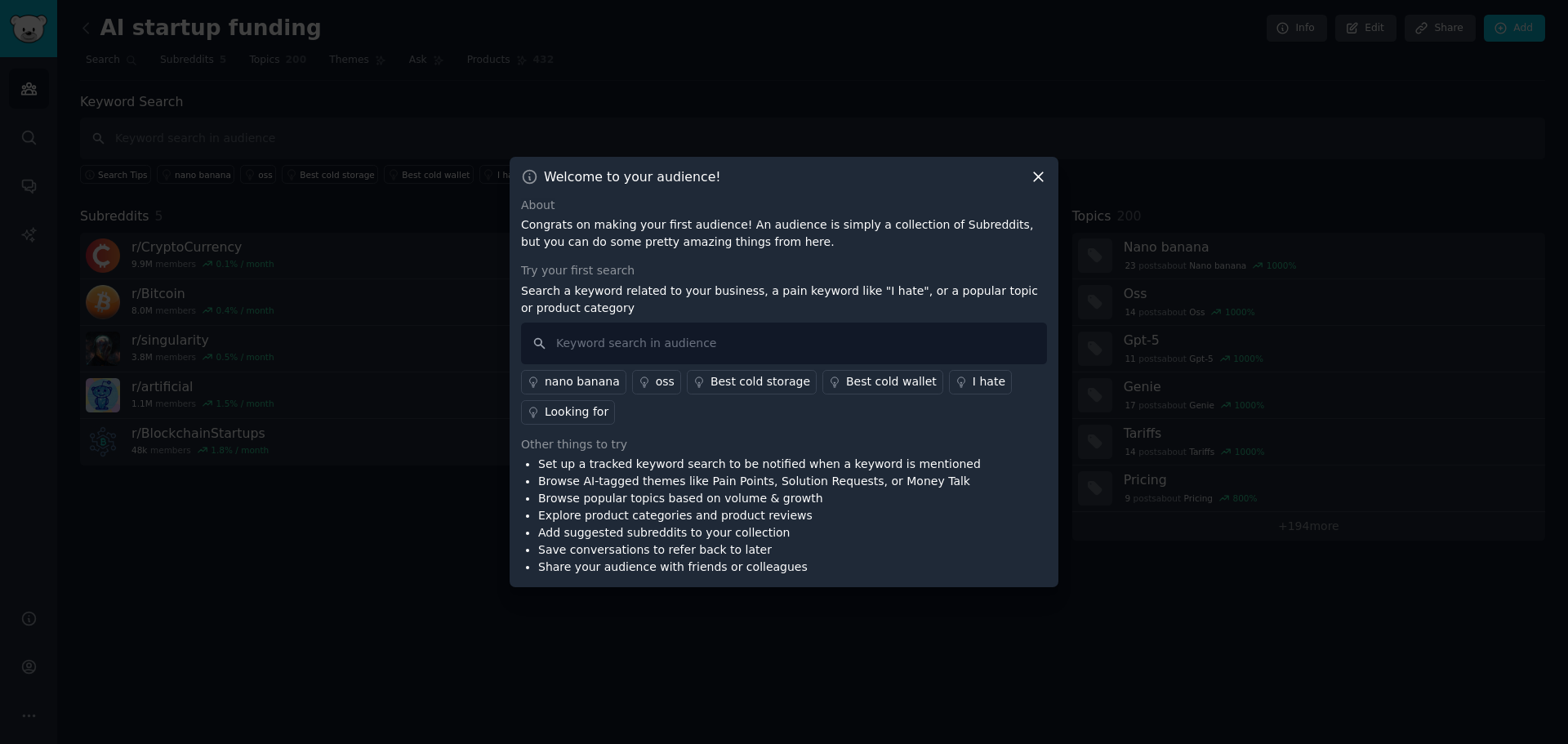
click at [1042, 177] on icon at bounding box center [1039, 177] width 17 height 17
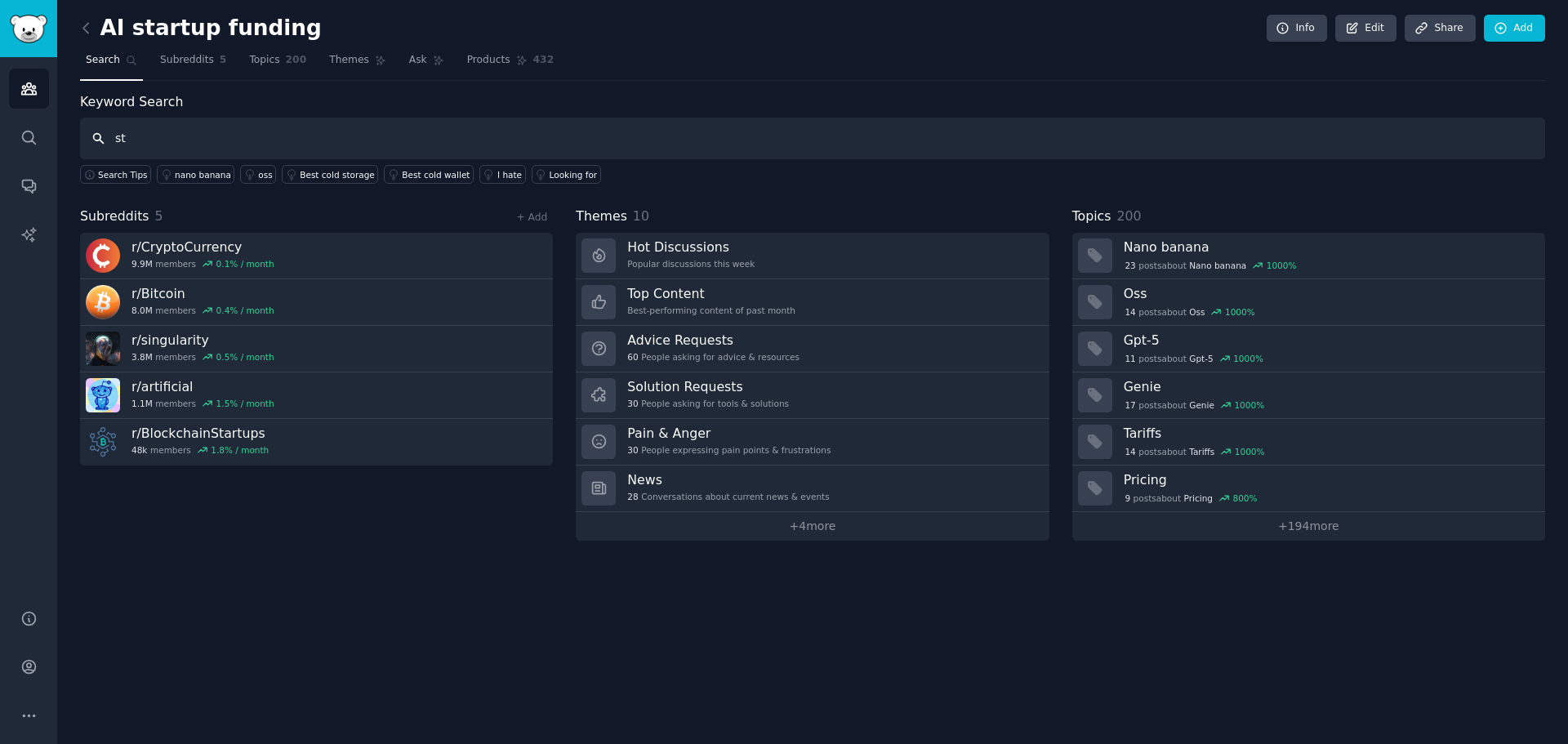
type input "s"
type input "funding"
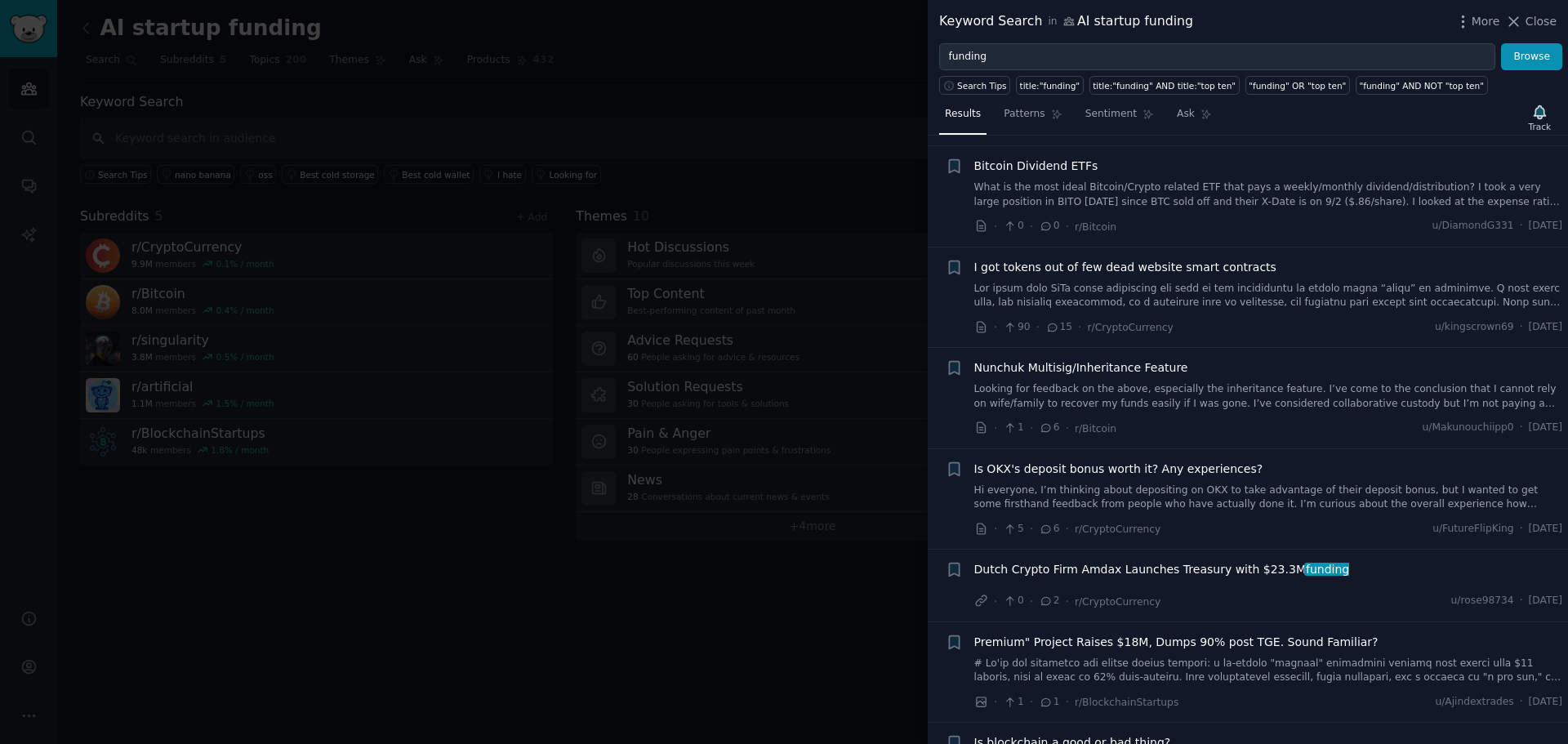
scroll to position [130, 0]
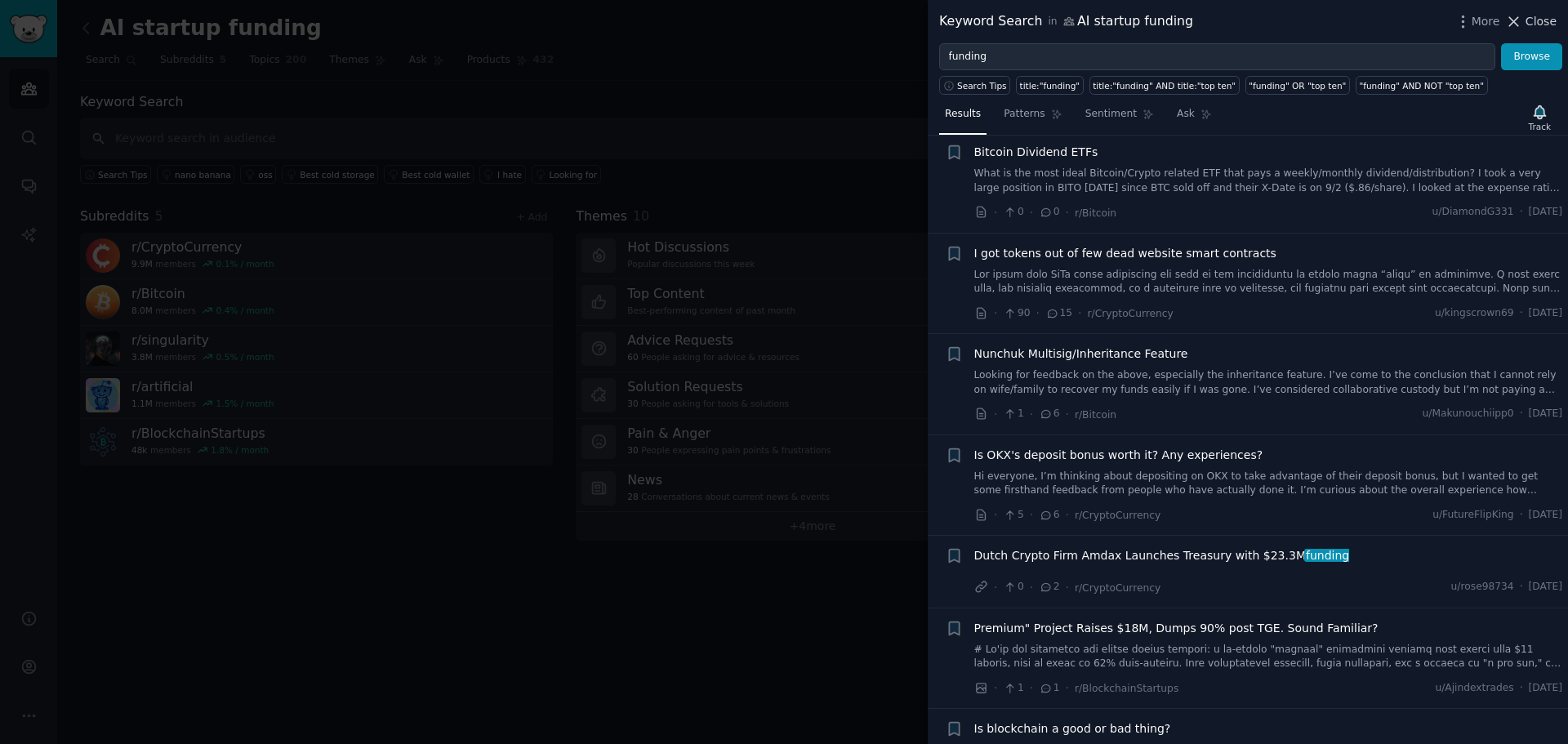
click at [1546, 15] on span "Close" at bounding box center [1541, 22] width 31 height 17
